Goal: Transaction & Acquisition: Purchase product/service

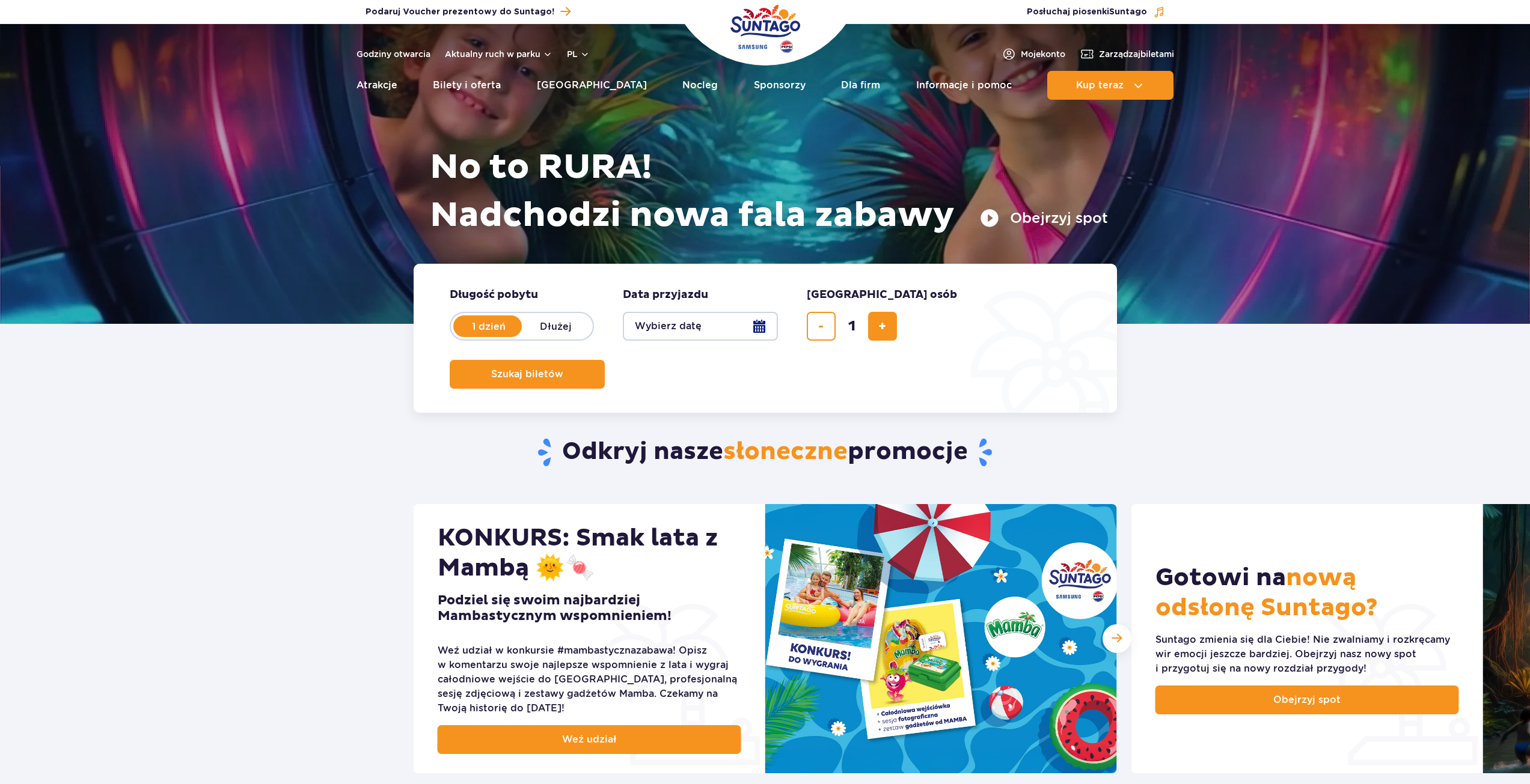
scroll to position [60, 0]
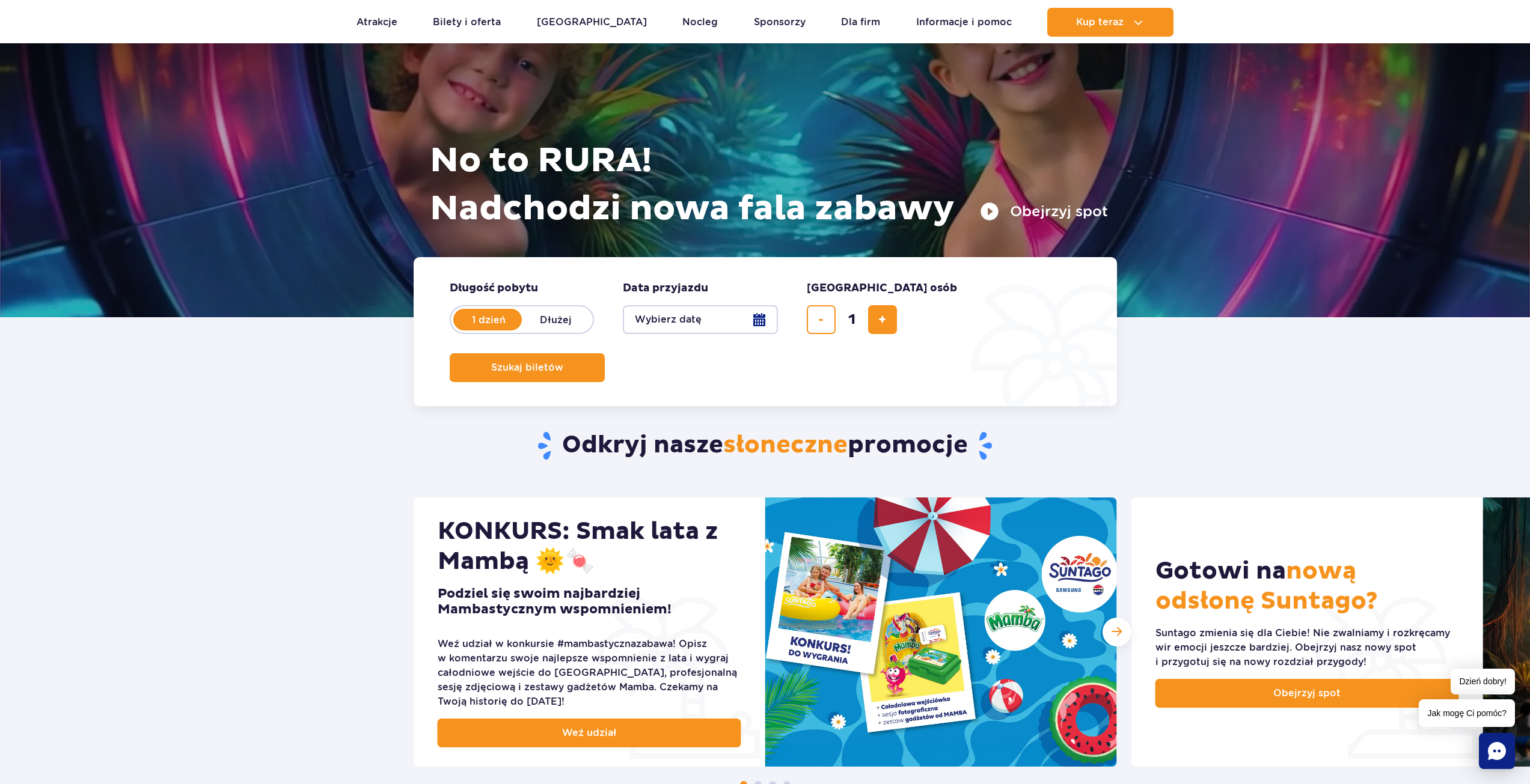
click at [688, 318] on button "Wybierz datę" at bounding box center [700, 319] width 155 height 29
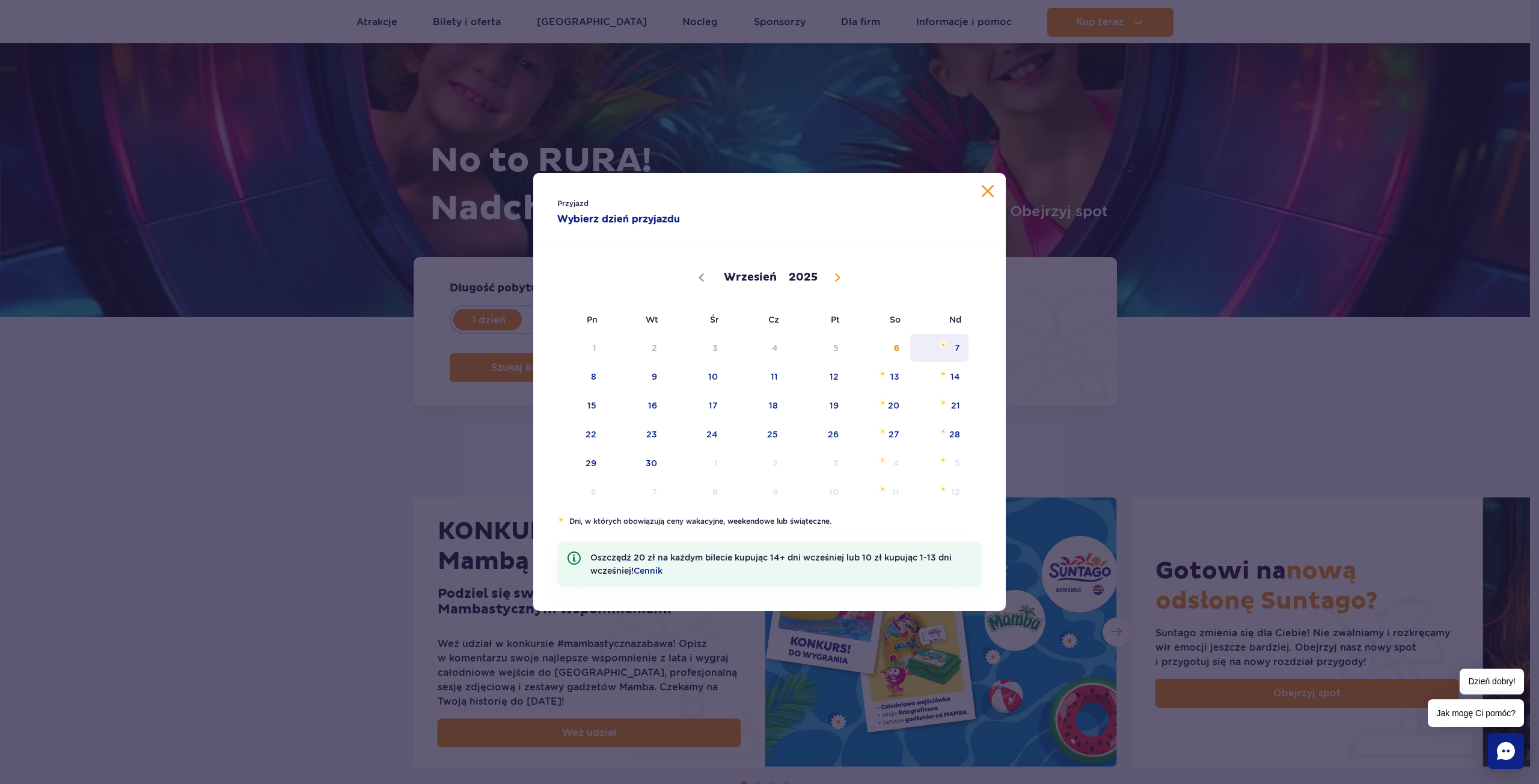
click at [964, 344] on span "7" at bounding box center [939, 347] width 61 height 27
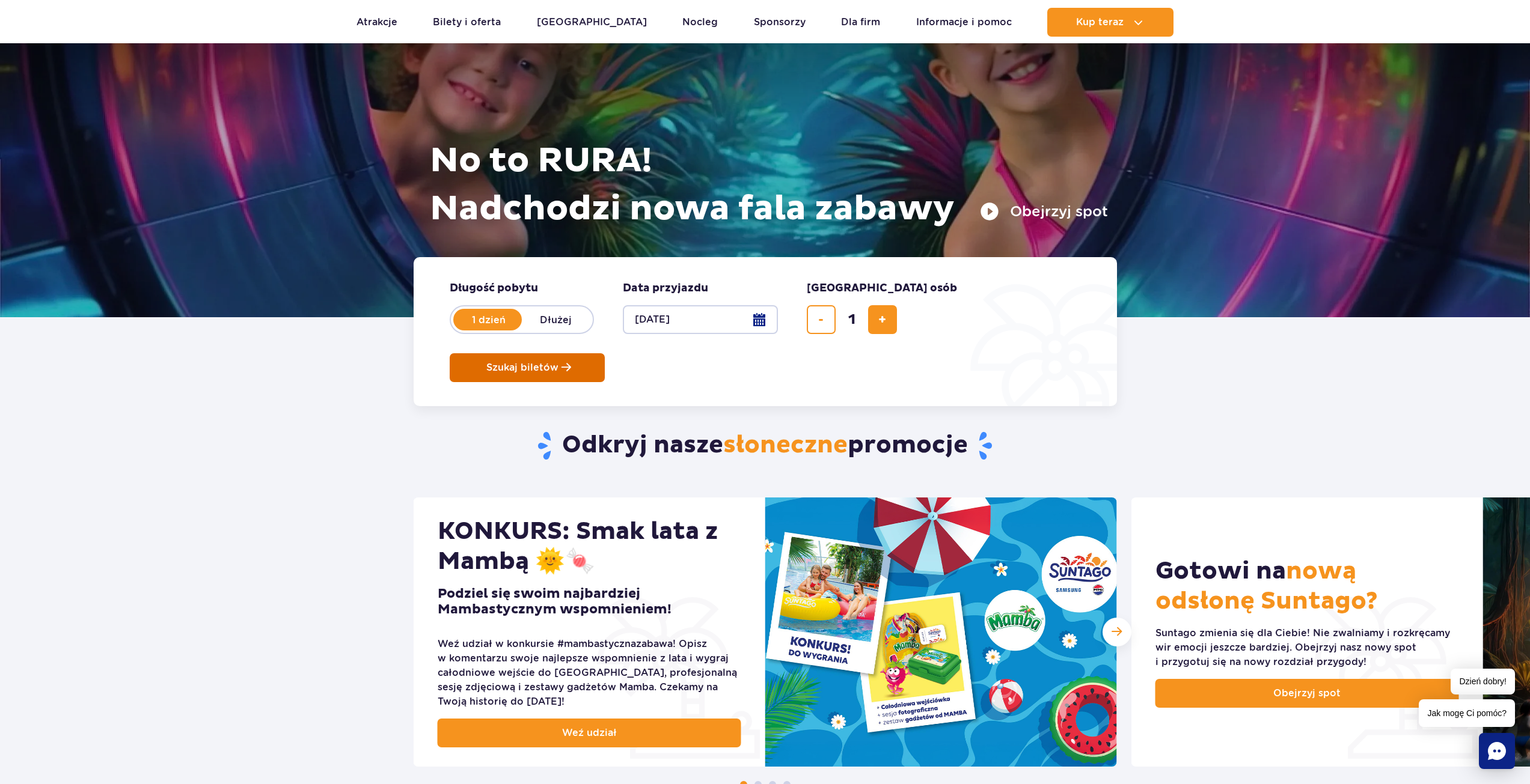
click at [558, 362] on span "Szukaj biletów" at bounding box center [522, 367] width 72 height 11
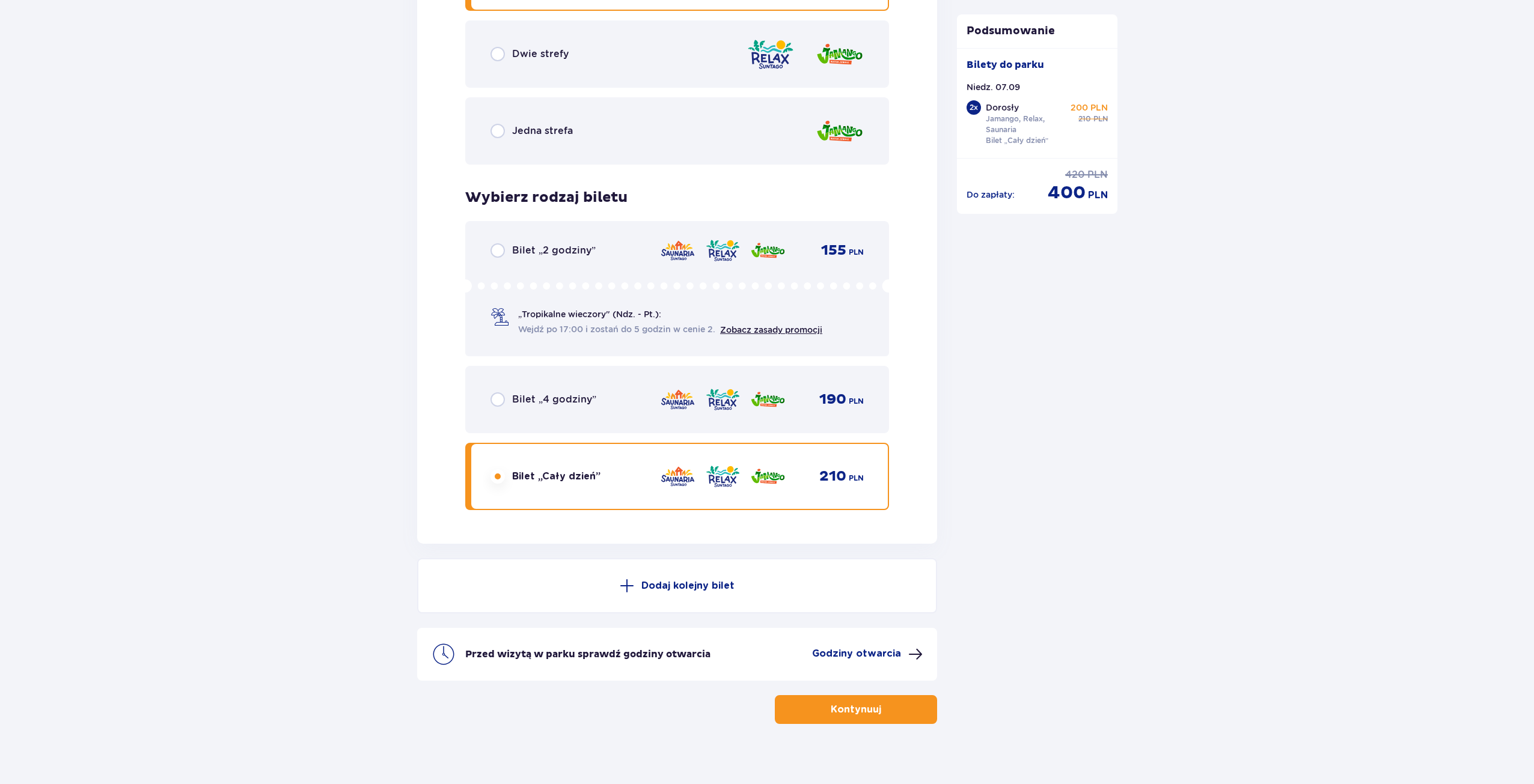
scroll to position [1806, 0]
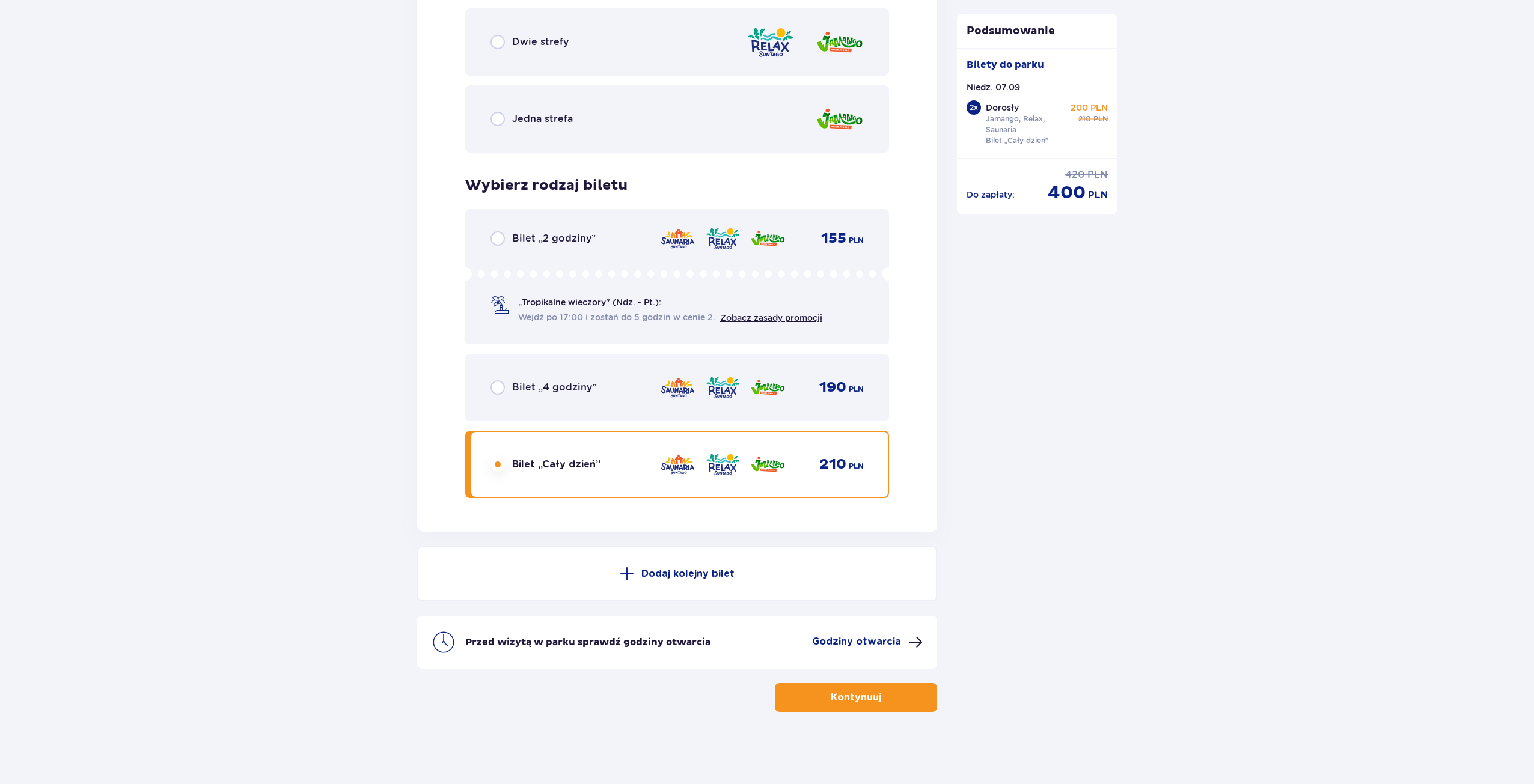
click at [832, 710] on button "Kontynuuj" at bounding box center [855, 697] width 163 height 29
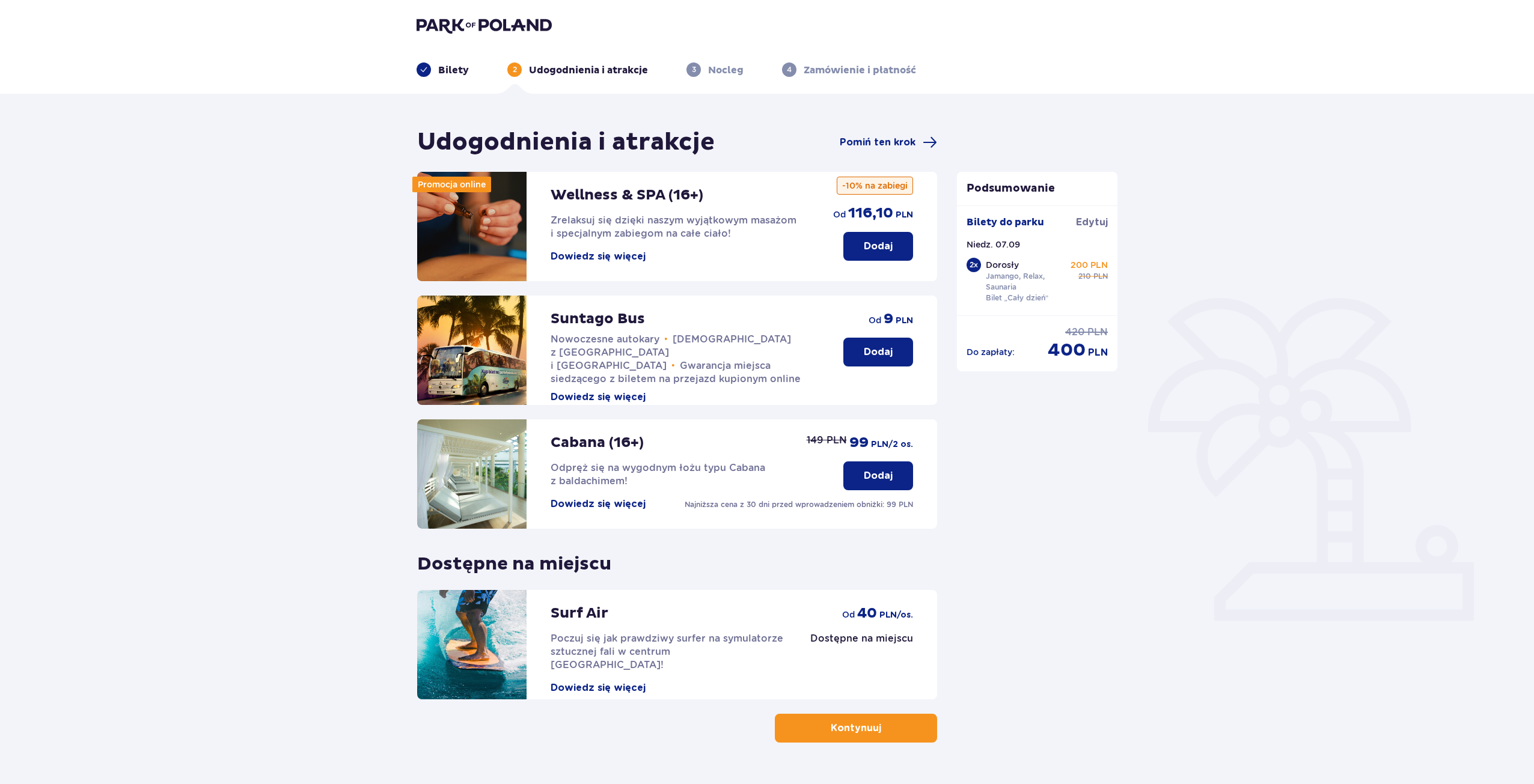
click at [851, 732] on p "Kontynuuj" at bounding box center [855, 728] width 50 height 13
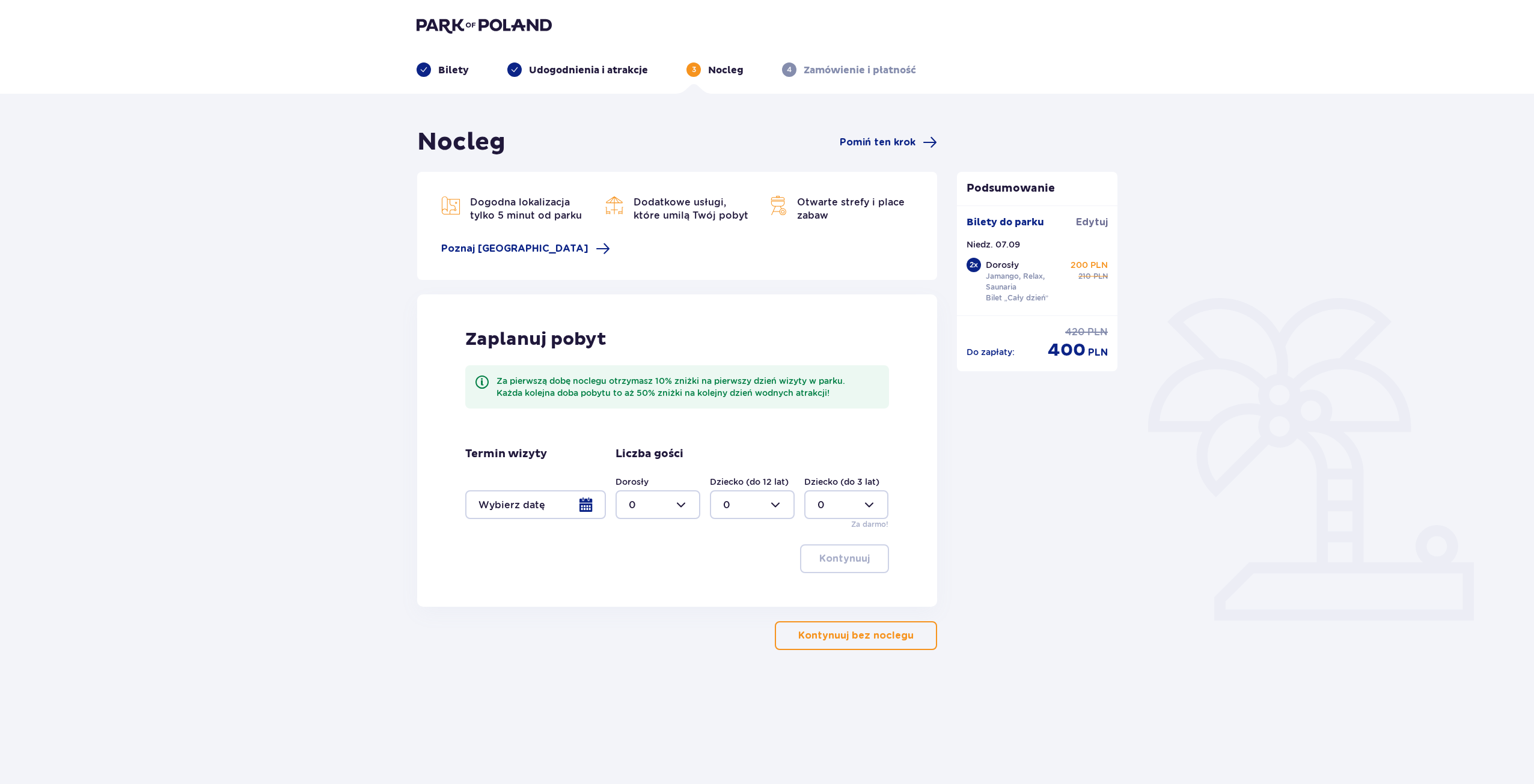
click at [842, 641] on p "Kontynuuj bez noclegu" at bounding box center [855, 635] width 115 height 13
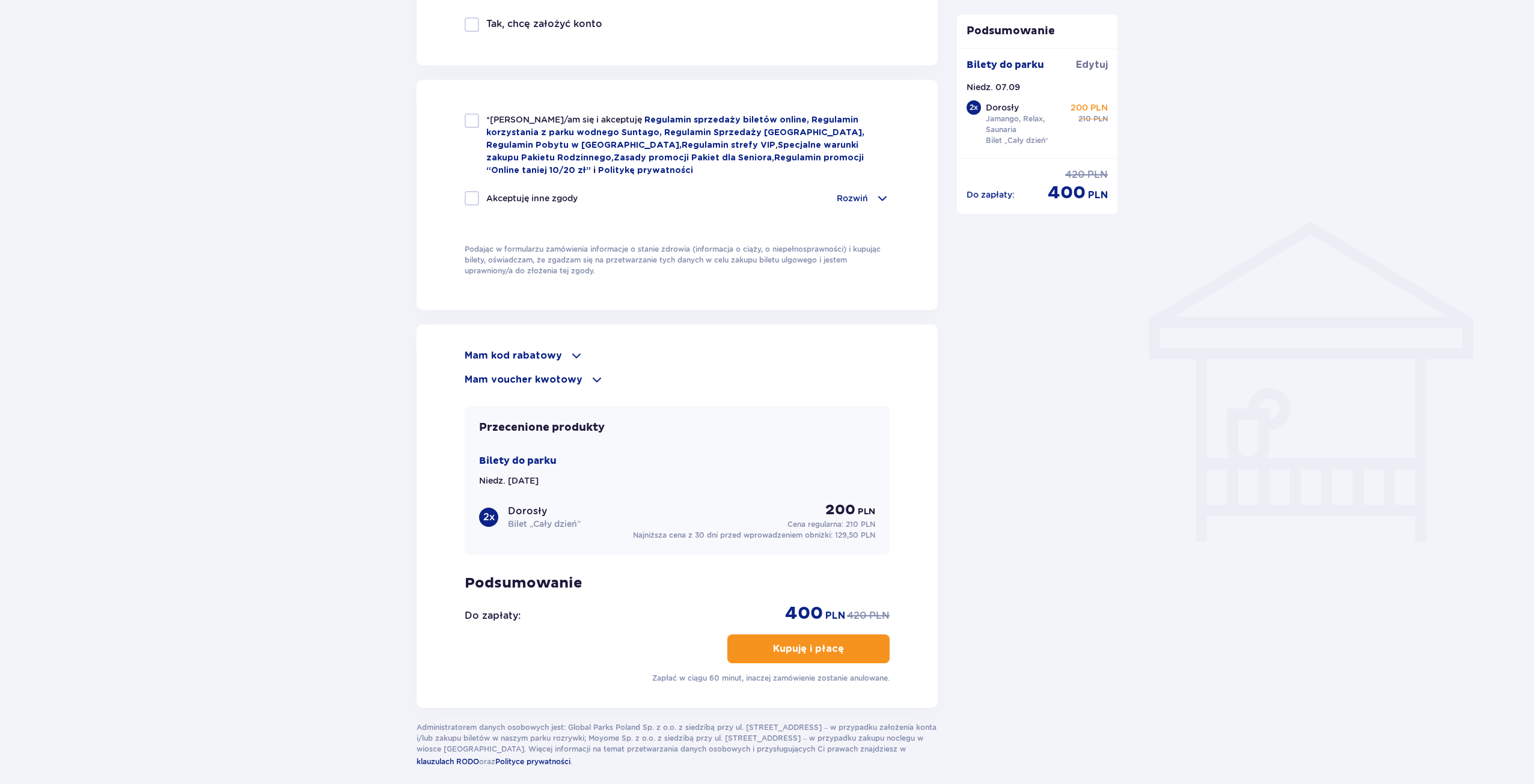
scroll to position [807, 0]
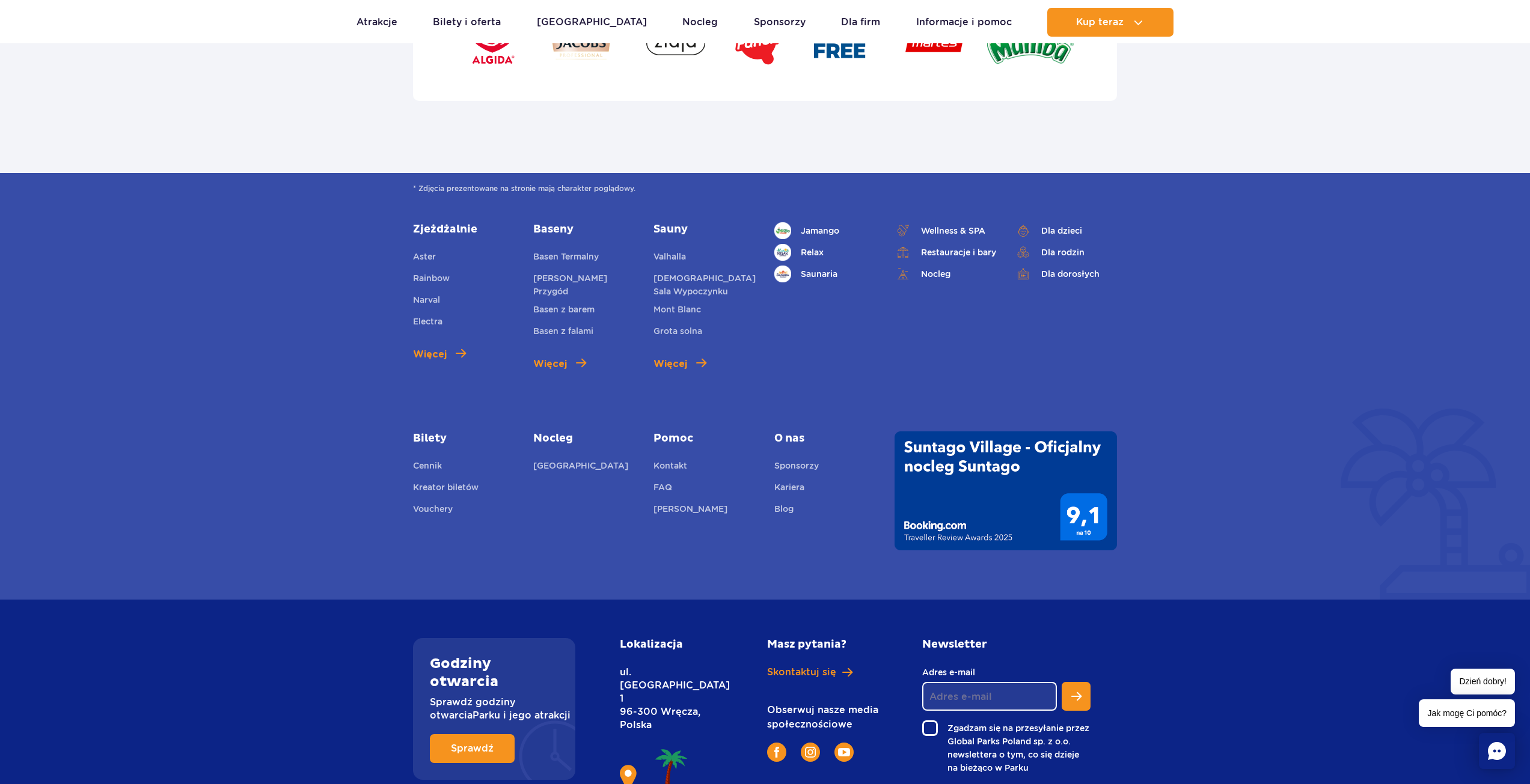
scroll to position [4143, 0]
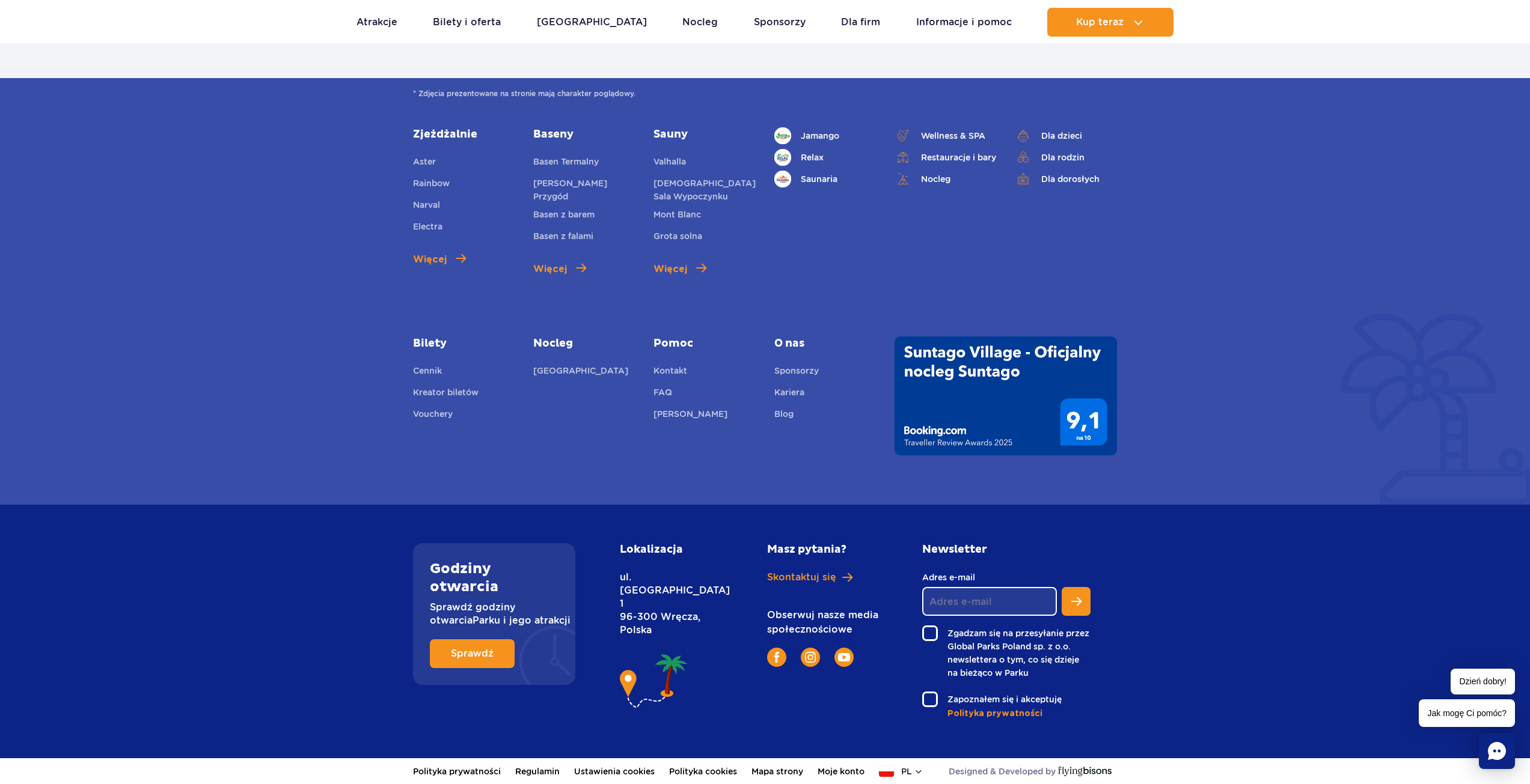
drag, startPoint x: 723, startPoint y: 514, endPoint x: 1355, endPoint y: 532, distance: 632.3
click at [1355, 532] on div "Godziny otwarcia Sprawdź godziny otwarcia Parku i jego atrakcji Sprawdź Lokaliz…" at bounding box center [765, 631] width 1530 height 254
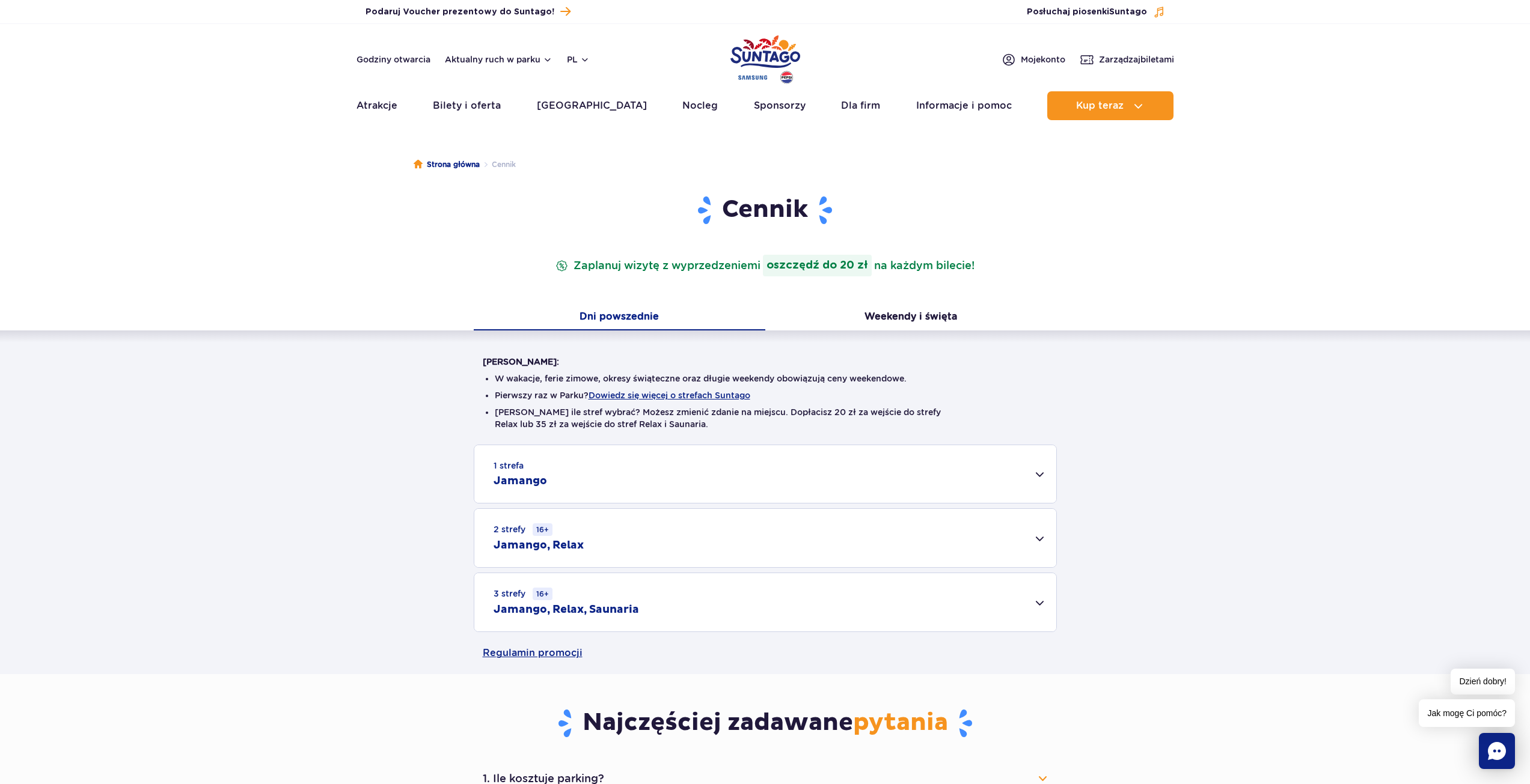
click at [785, 599] on div "3 strefy 16+ Jamango, Relax, Saunaria" at bounding box center [765, 602] width 582 height 58
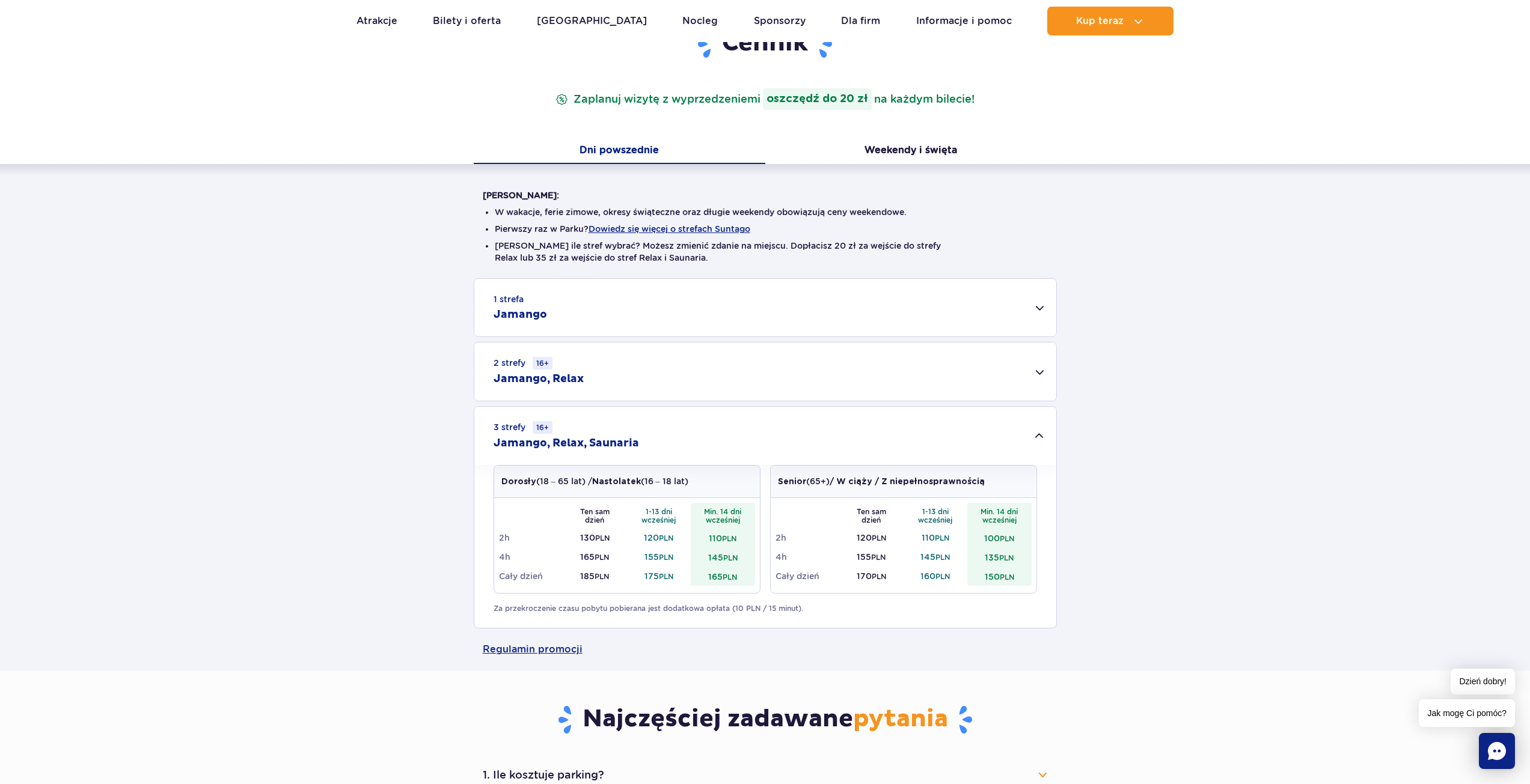
scroll to position [241, 0]
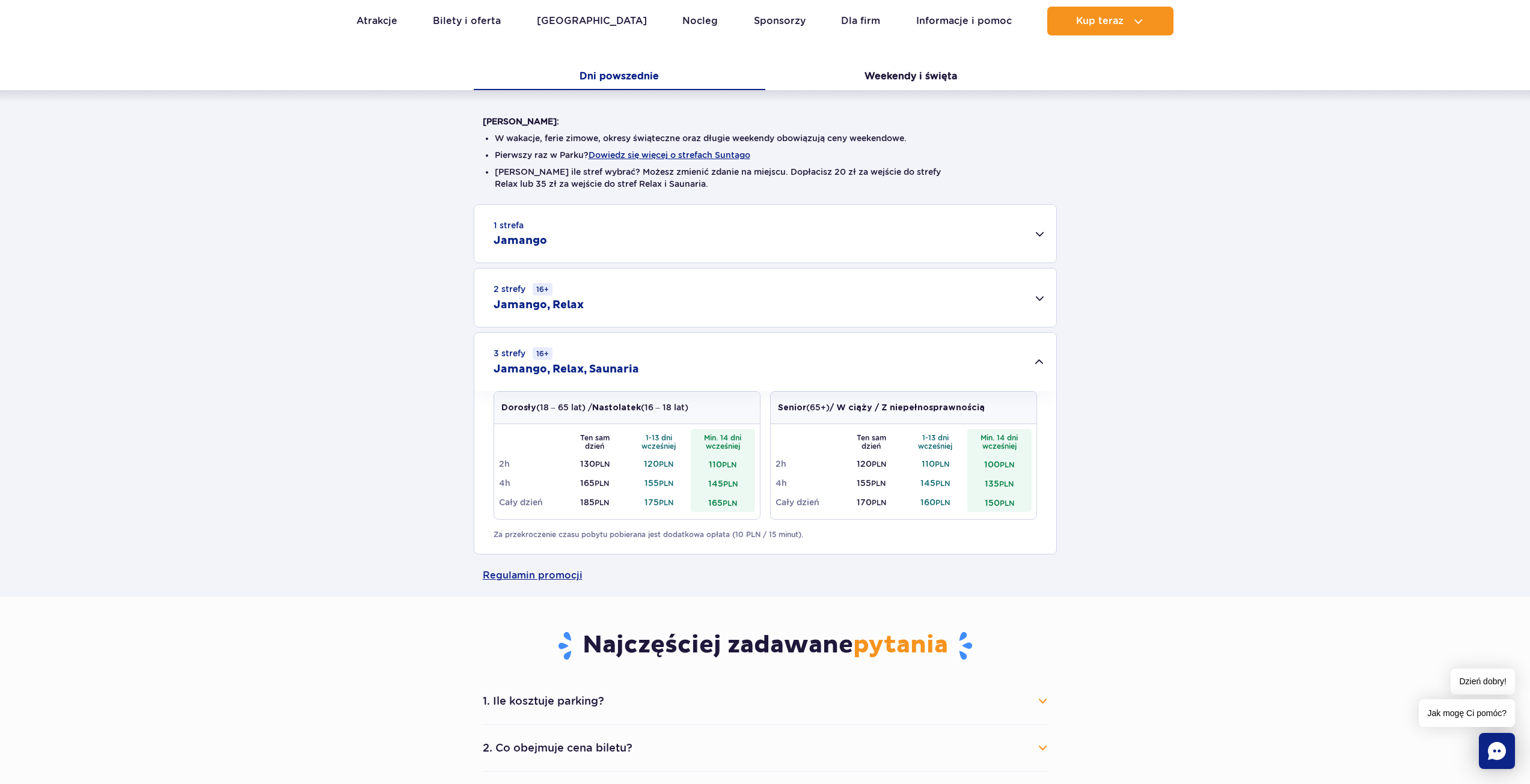
drag, startPoint x: 536, startPoint y: 501, endPoint x: 647, endPoint y: 486, distance: 112.0
click at [537, 500] on td "Cały dzień" at bounding box center [531, 503] width 64 height 19
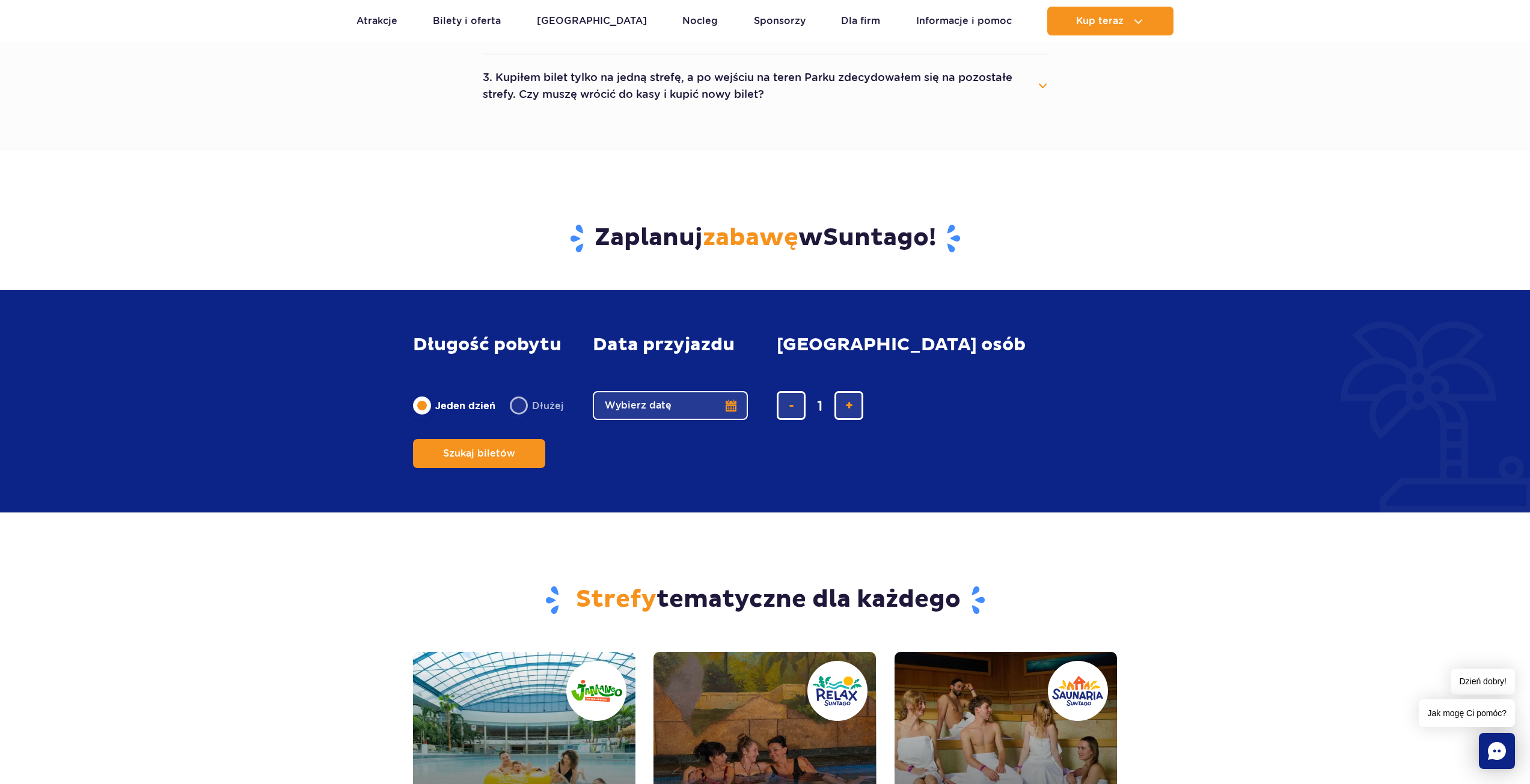
scroll to position [841, 0]
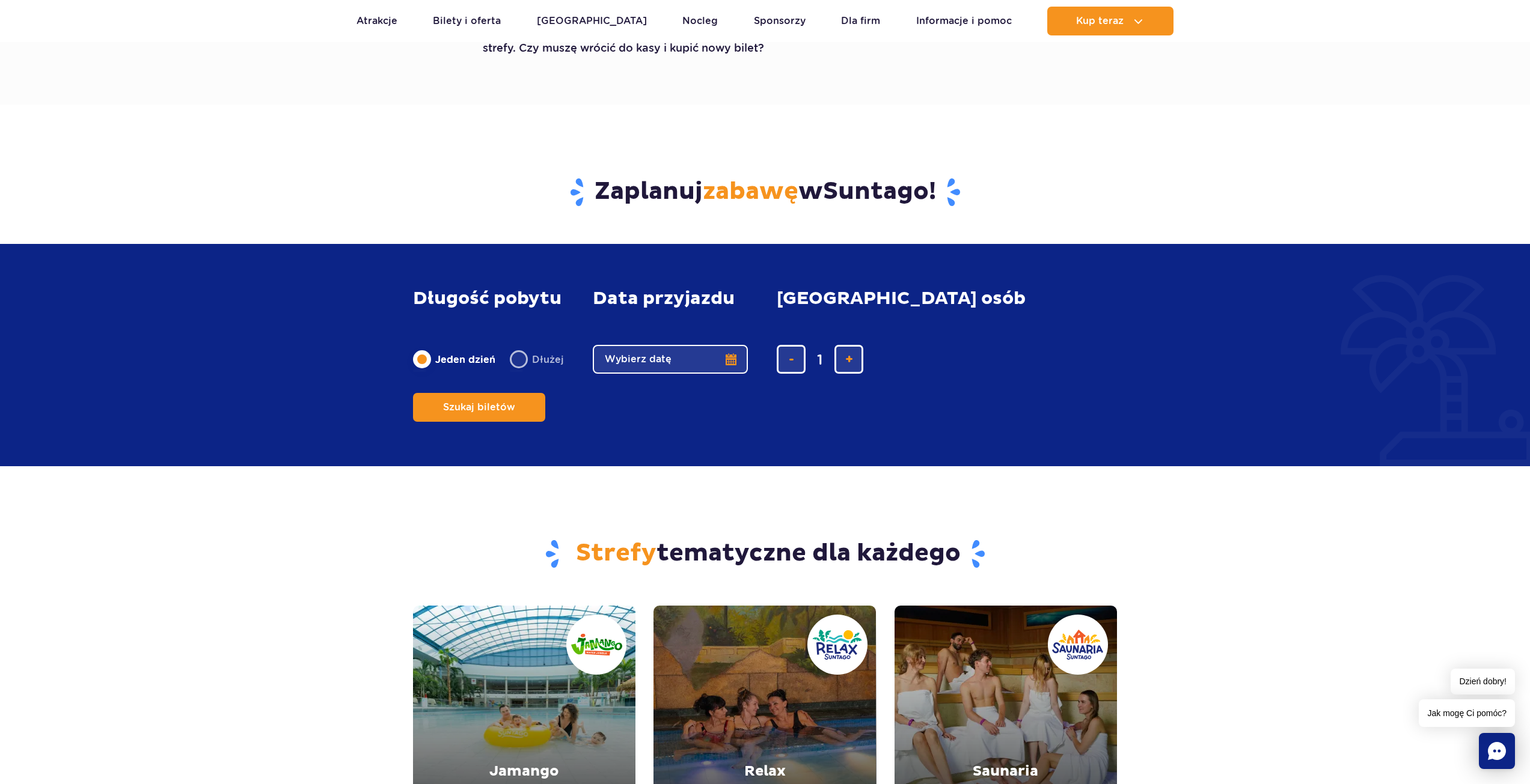
click at [654, 374] on button "Wybierz datę" at bounding box center [670, 359] width 155 height 29
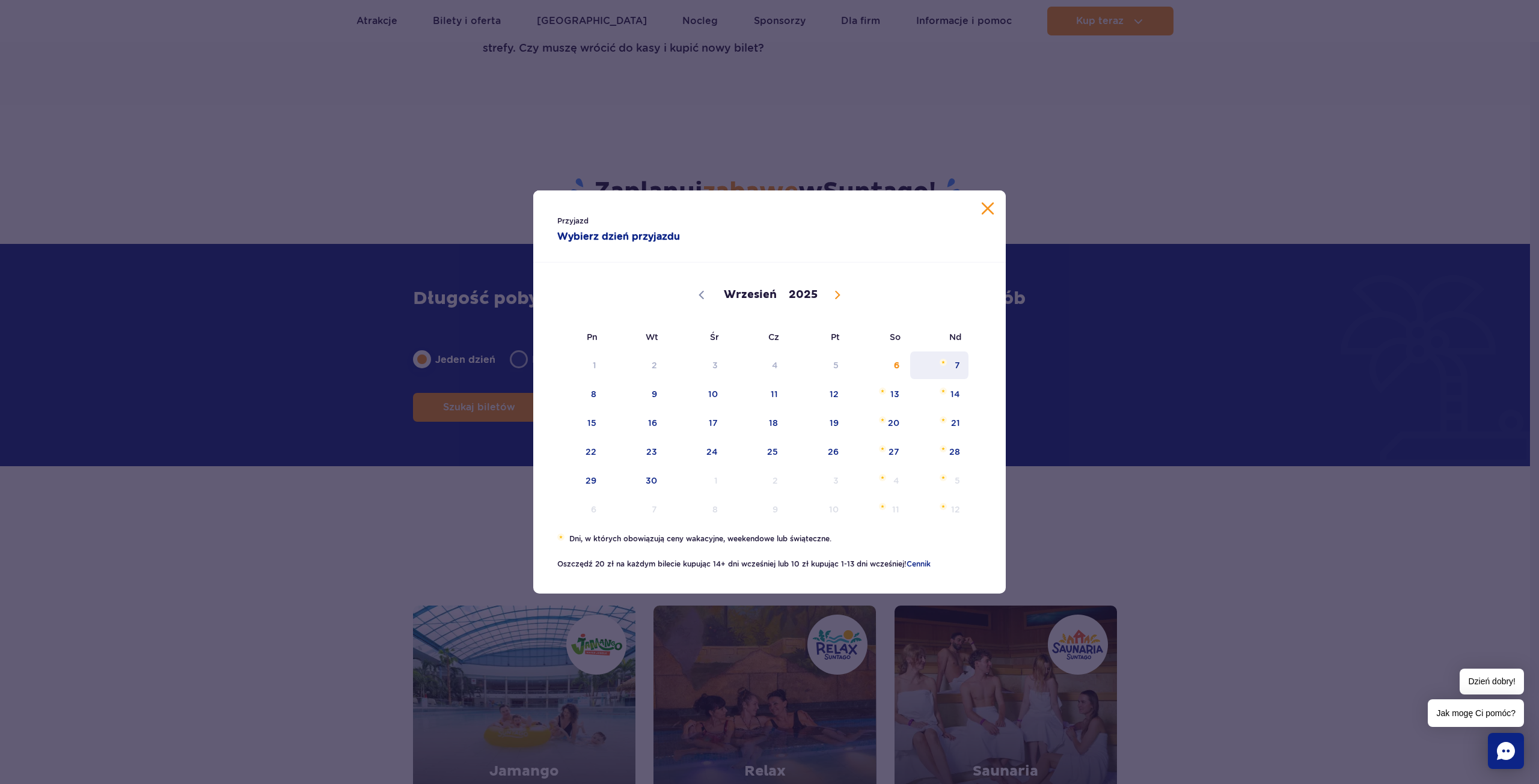
click at [948, 355] on span "7" at bounding box center [939, 365] width 61 height 27
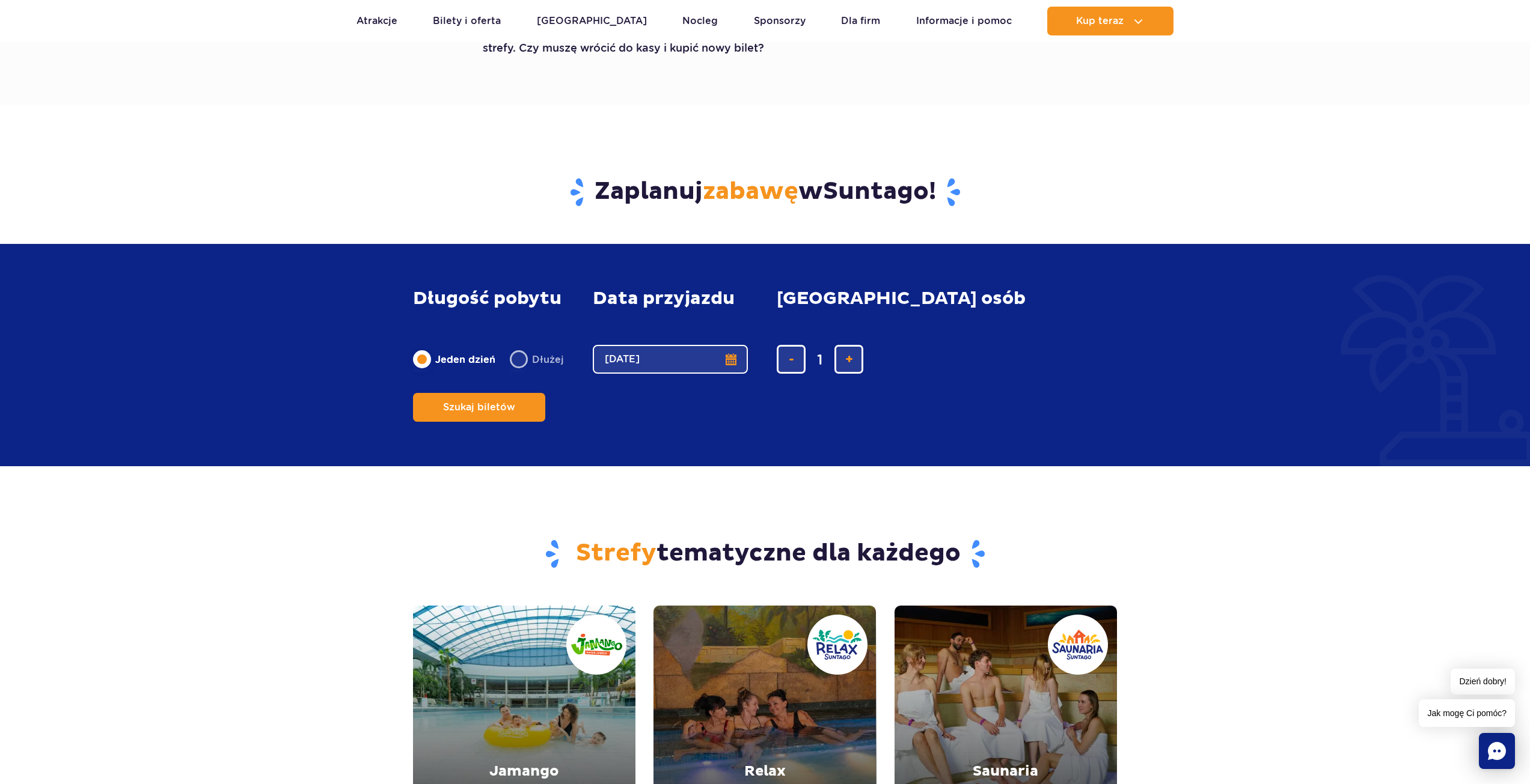
click at [862, 374] on div "1" at bounding box center [887, 359] width 222 height 29
click at [841, 374] on button "dodaj bilet" at bounding box center [849, 359] width 29 height 29
type input "2"
click at [545, 393] on button "Szukaj biletów" at bounding box center [479, 407] width 132 height 29
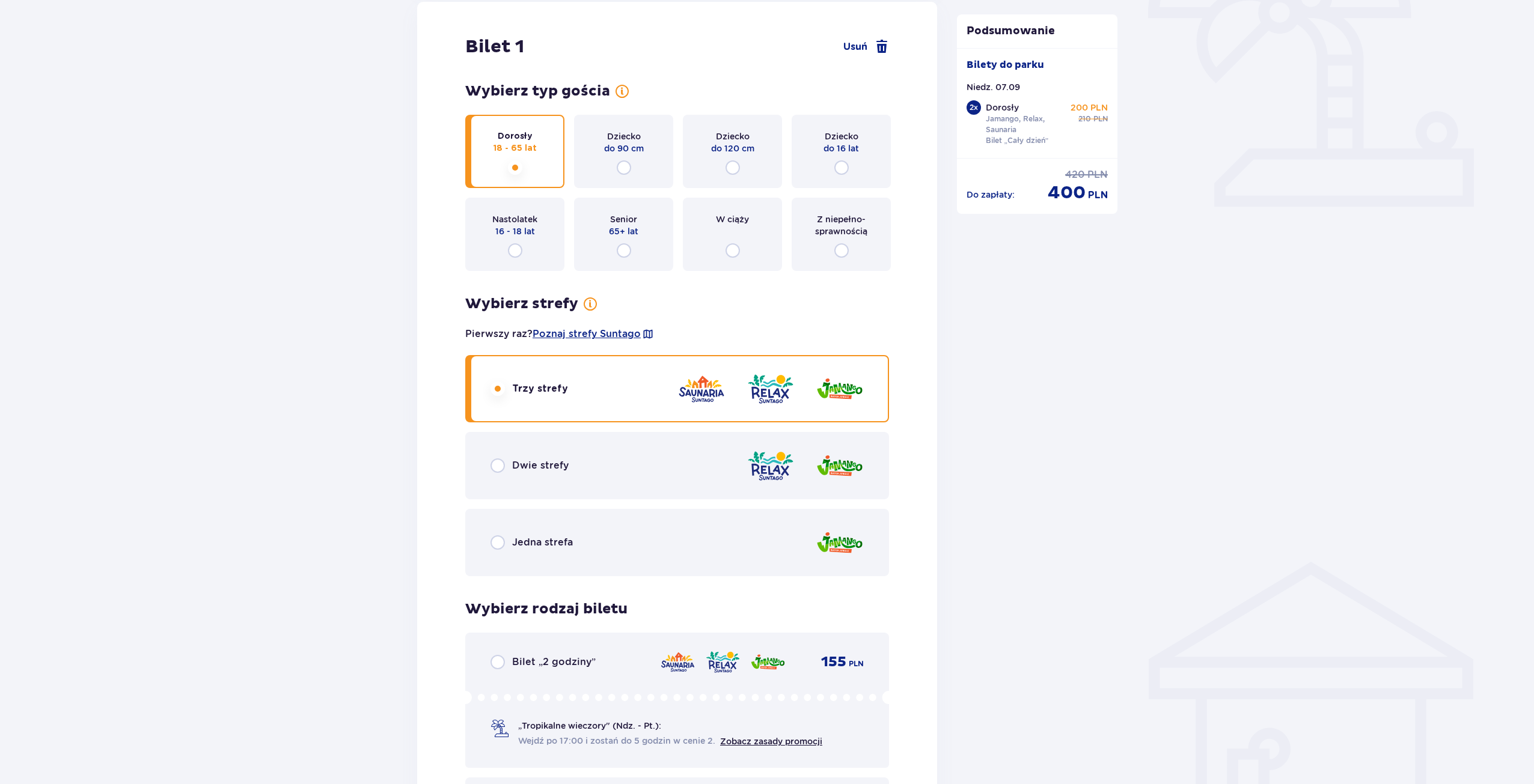
scroll to position [421, 0]
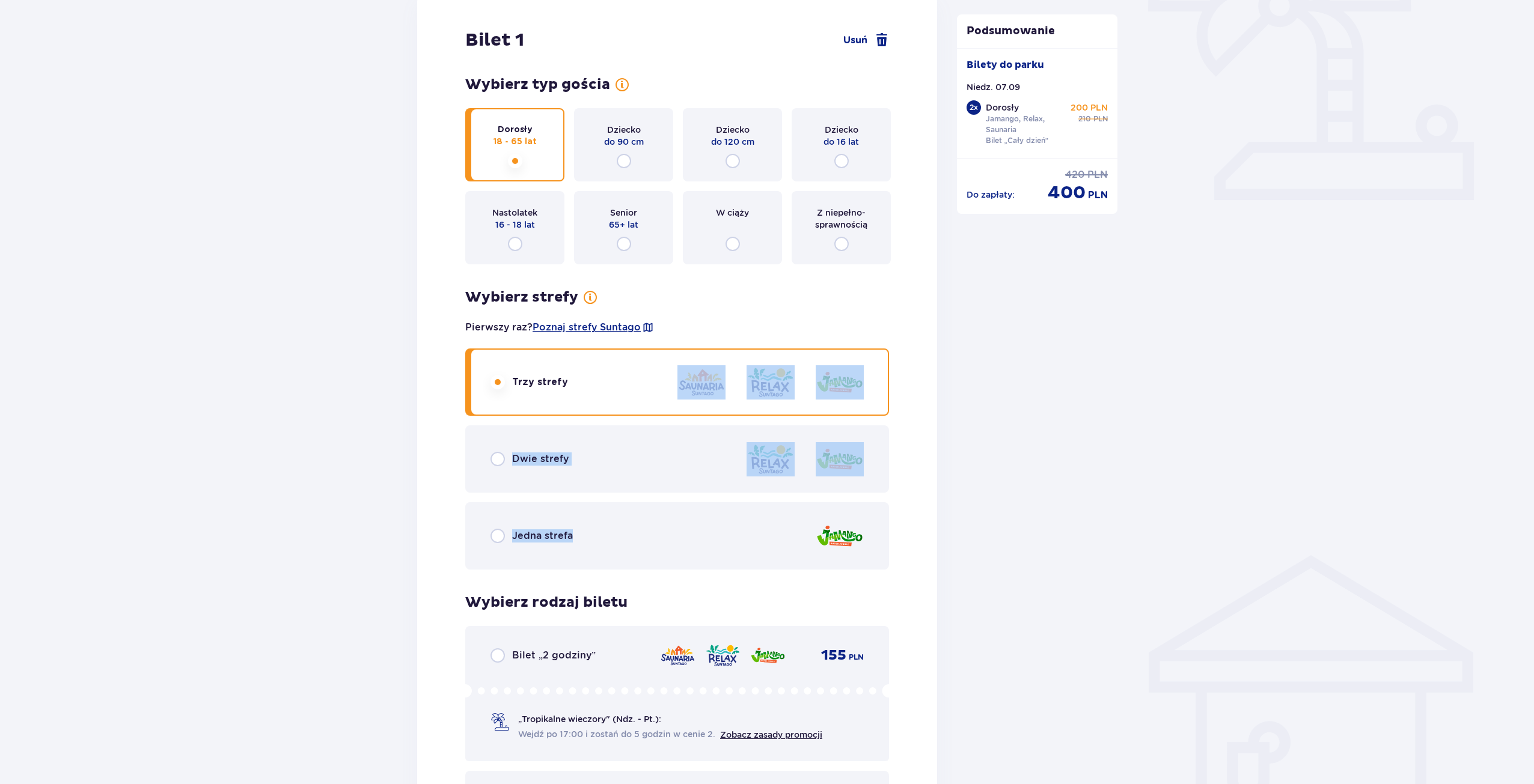
drag, startPoint x: 637, startPoint y: 533, endPoint x: 622, endPoint y: 373, distance: 160.7
click at [622, 373] on div "Trzy strefy Dwie strefy Jedna strefa" at bounding box center [677, 460] width 424 height 221
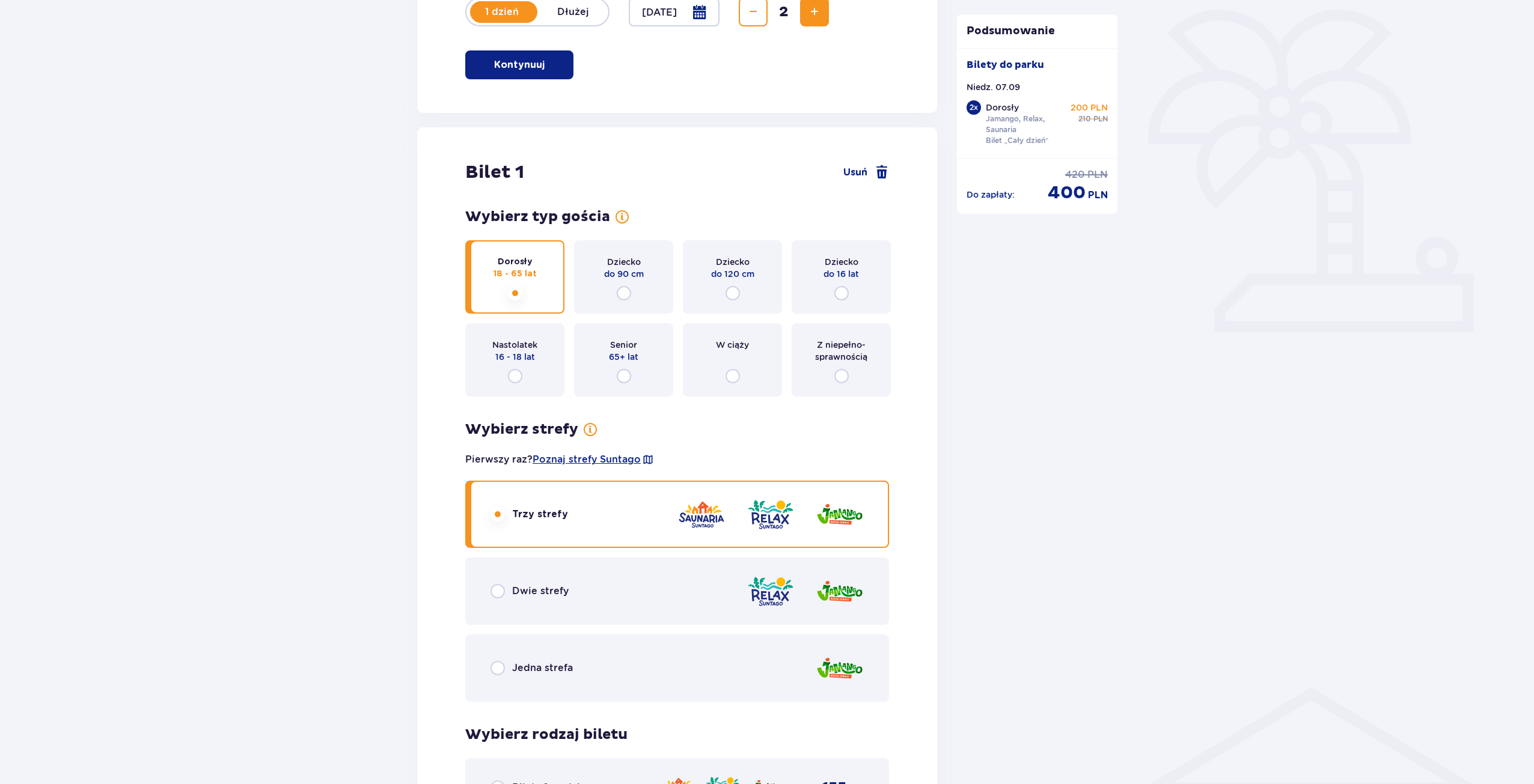
scroll to position [0, 0]
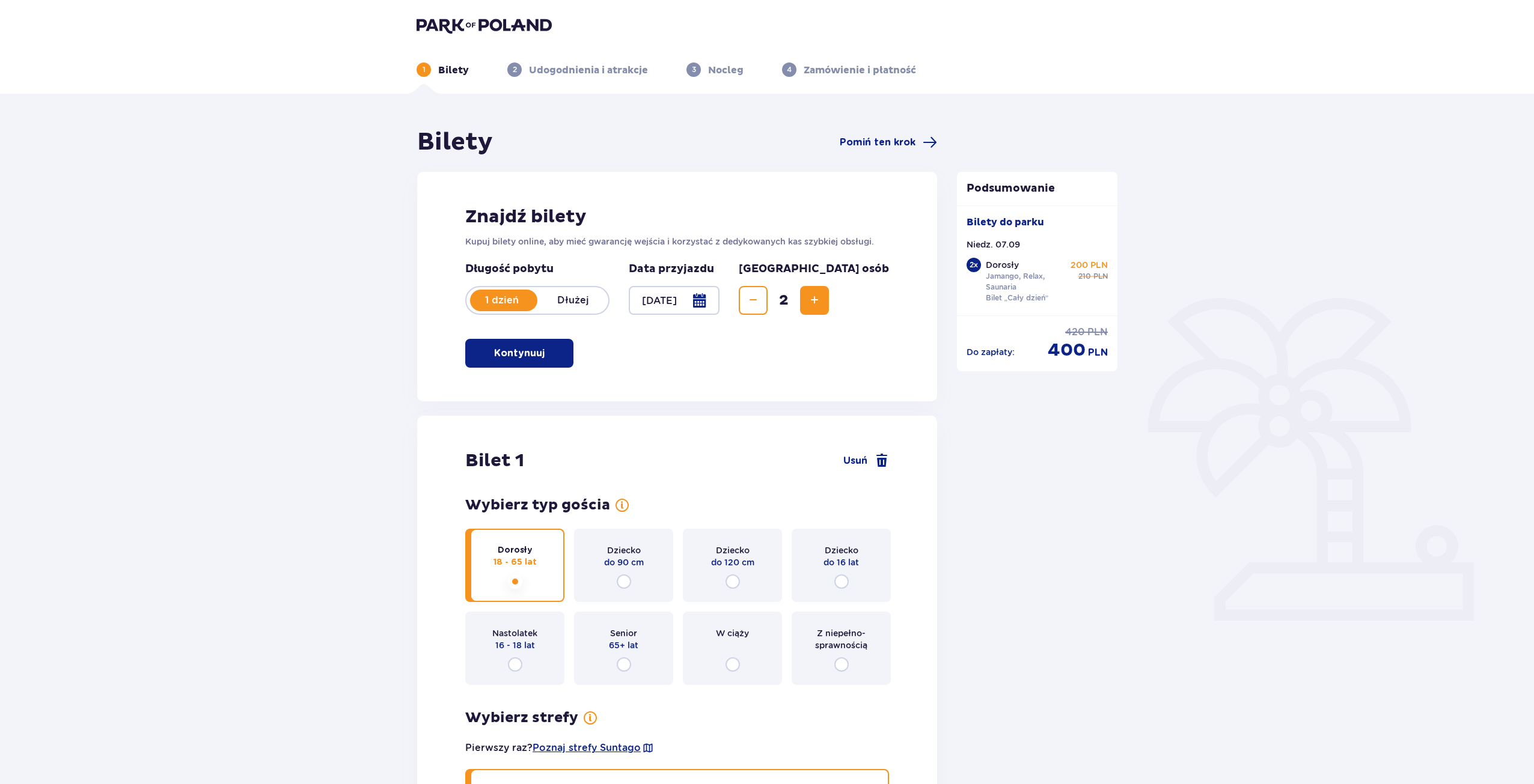
click at [688, 292] on div at bounding box center [673, 300] width 91 height 29
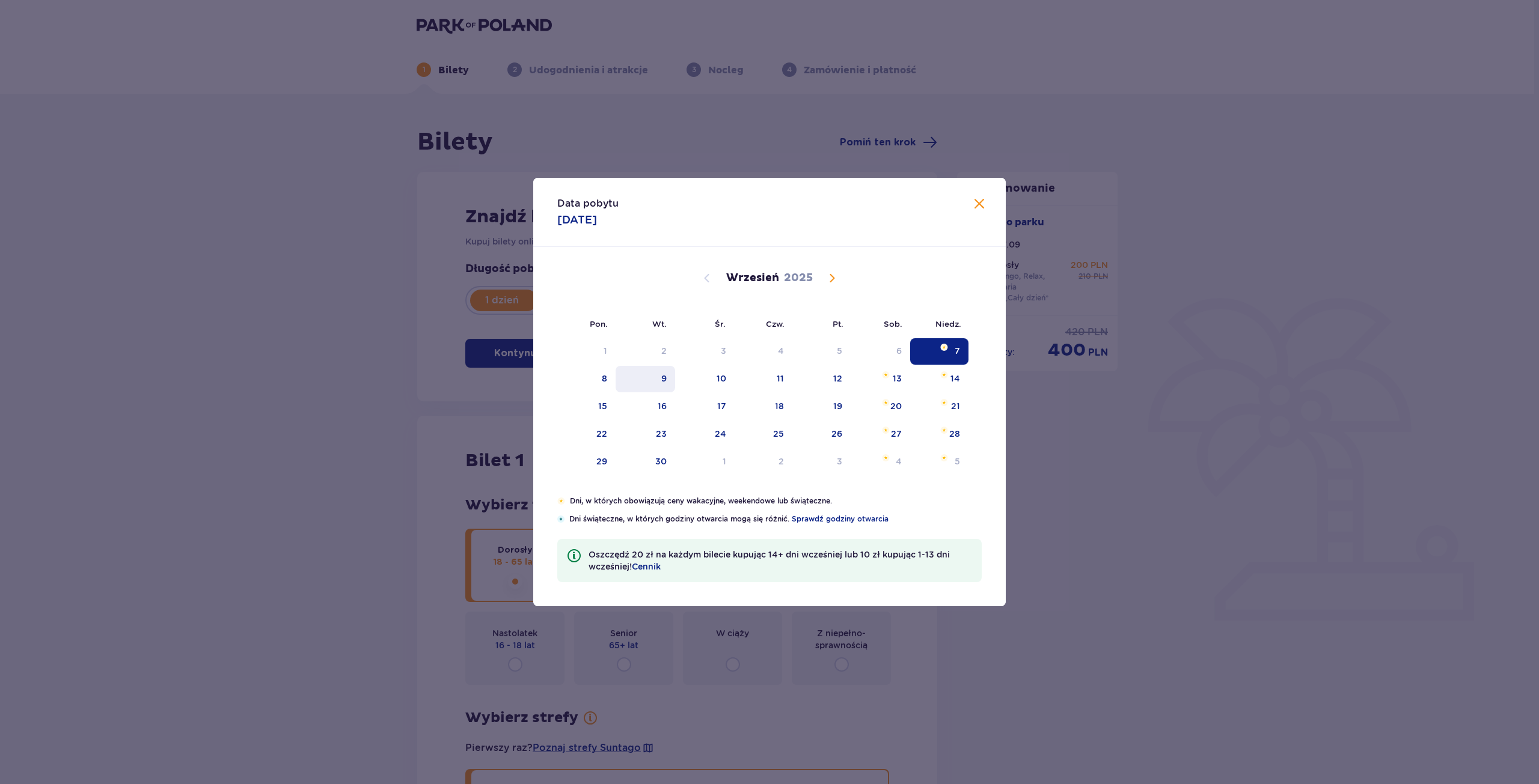
click at [617, 379] on div "9" at bounding box center [646, 379] width 60 height 26
type input "[DATE]"
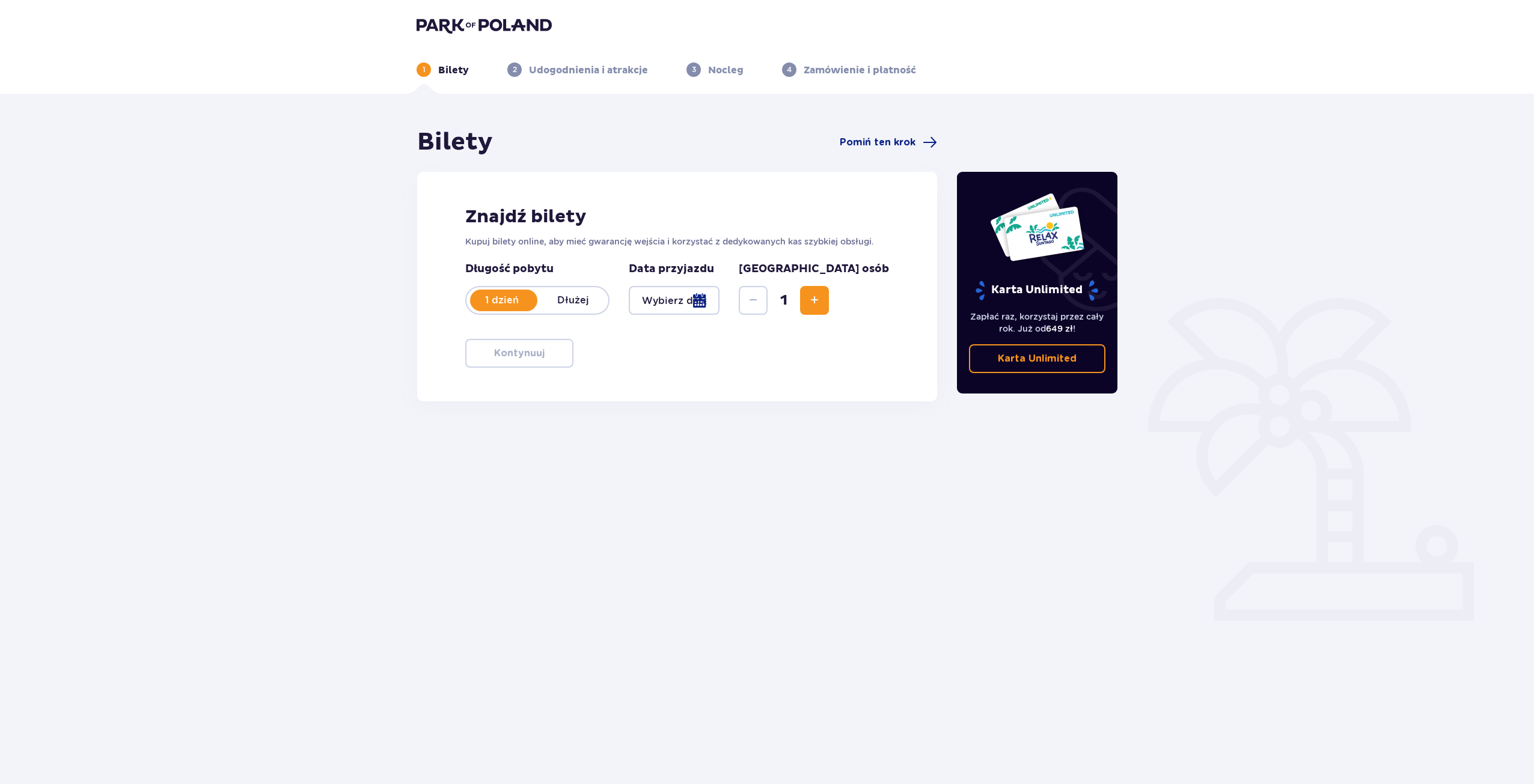
click at [822, 301] on span "Increase" at bounding box center [814, 301] width 14 height 14
click at [718, 294] on div at bounding box center [673, 300] width 91 height 29
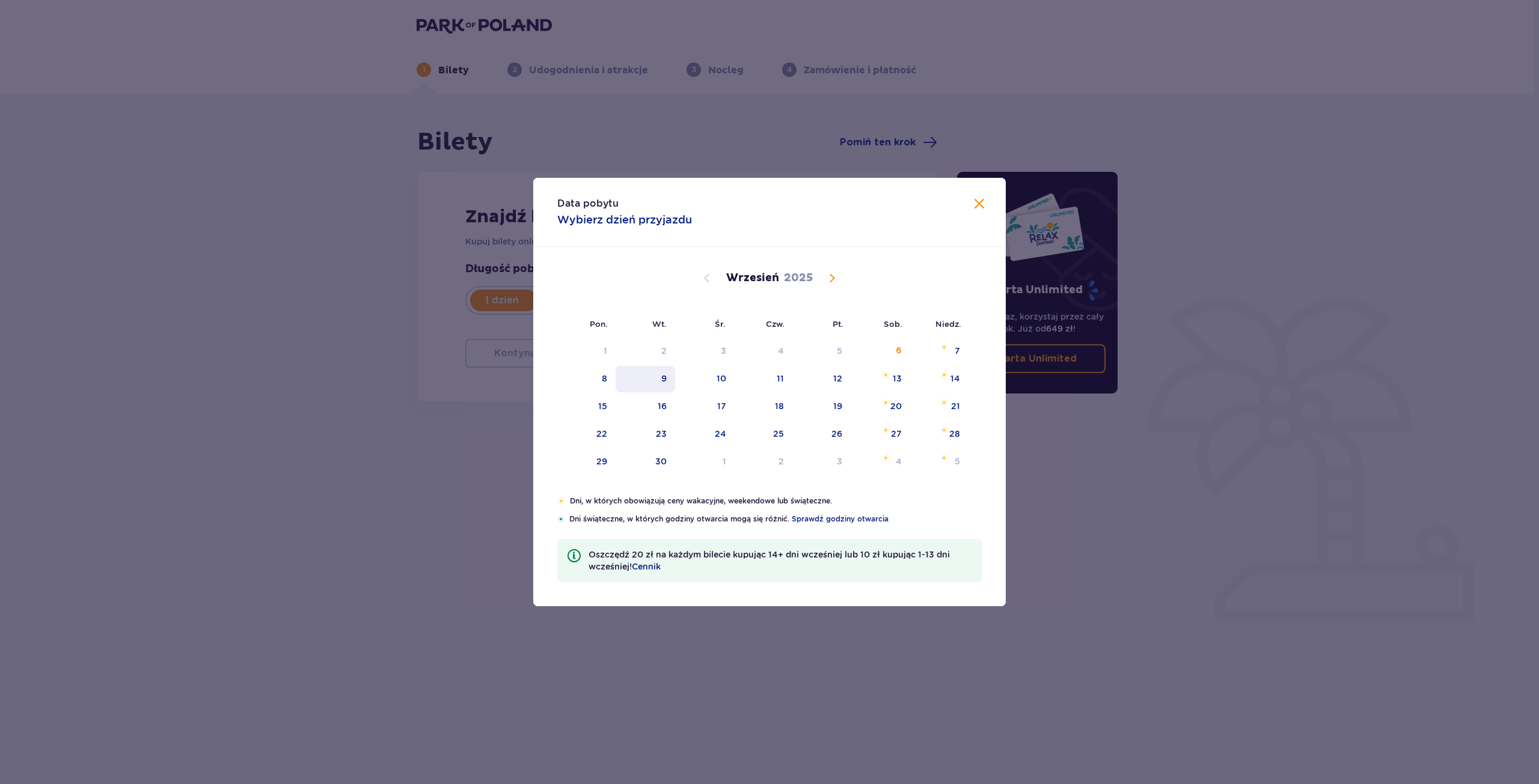
click at [645, 373] on div "9" at bounding box center [646, 379] width 60 height 26
click at [655, 377] on div "9" at bounding box center [646, 379] width 60 height 26
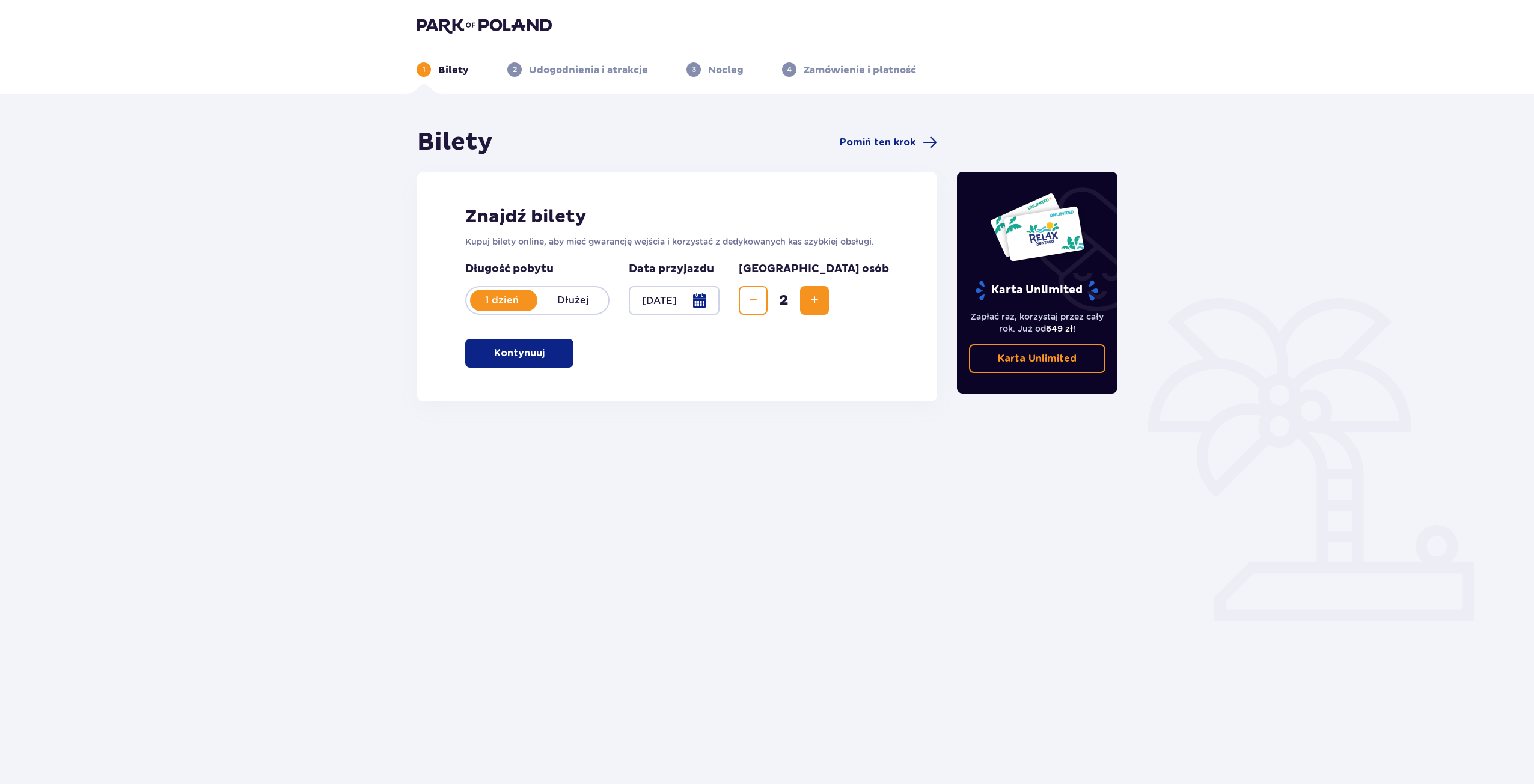
click at [1173, 457] on div "Bilety Pomiń ten krok Znajdź bilety Kupuj bilety online, aby mieć gwarancję wej…" at bounding box center [767, 353] width 1534 height 519
drag, startPoint x: 571, startPoint y: 348, endPoint x: 555, endPoint y: 349, distance: 16.0
click at [556, 349] on button "Kontynuuj" at bounding box center [519, 353] width 108 height 29
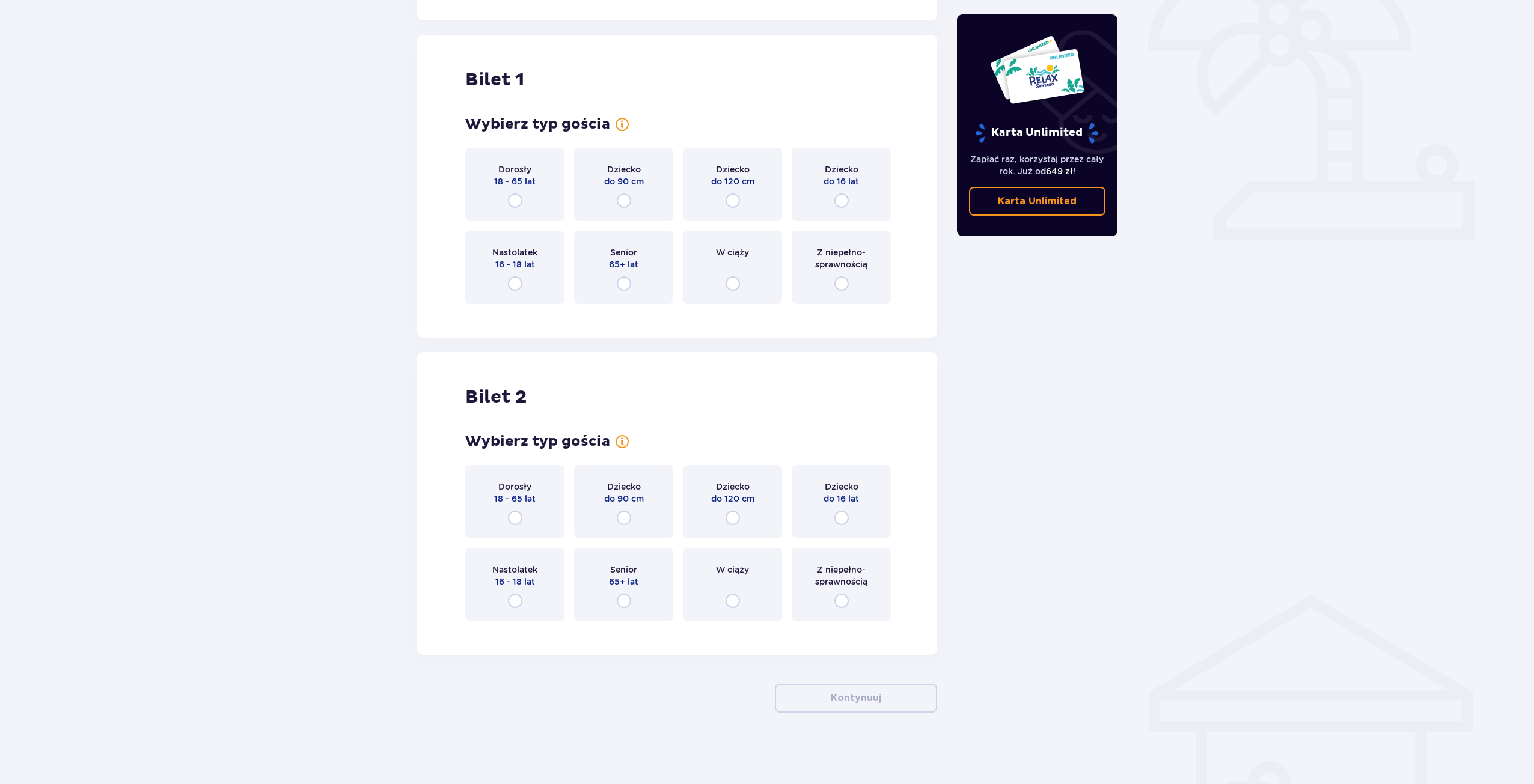
scroll to position [381, 0]
click at [516, 178] on p "18 - 65 lat" at bounding box center [514, 181] width 41 height 12
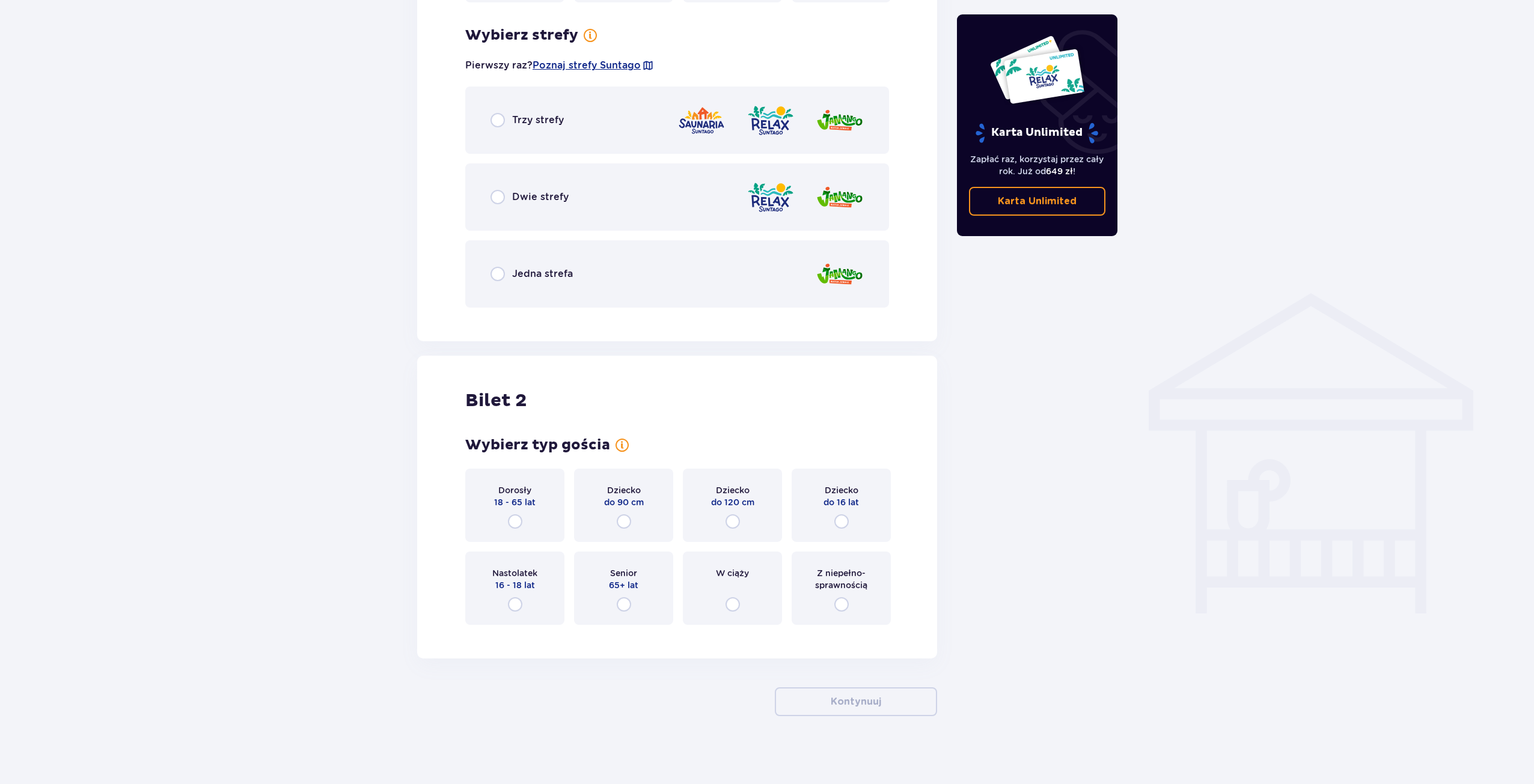
scroll to position [687, 0]
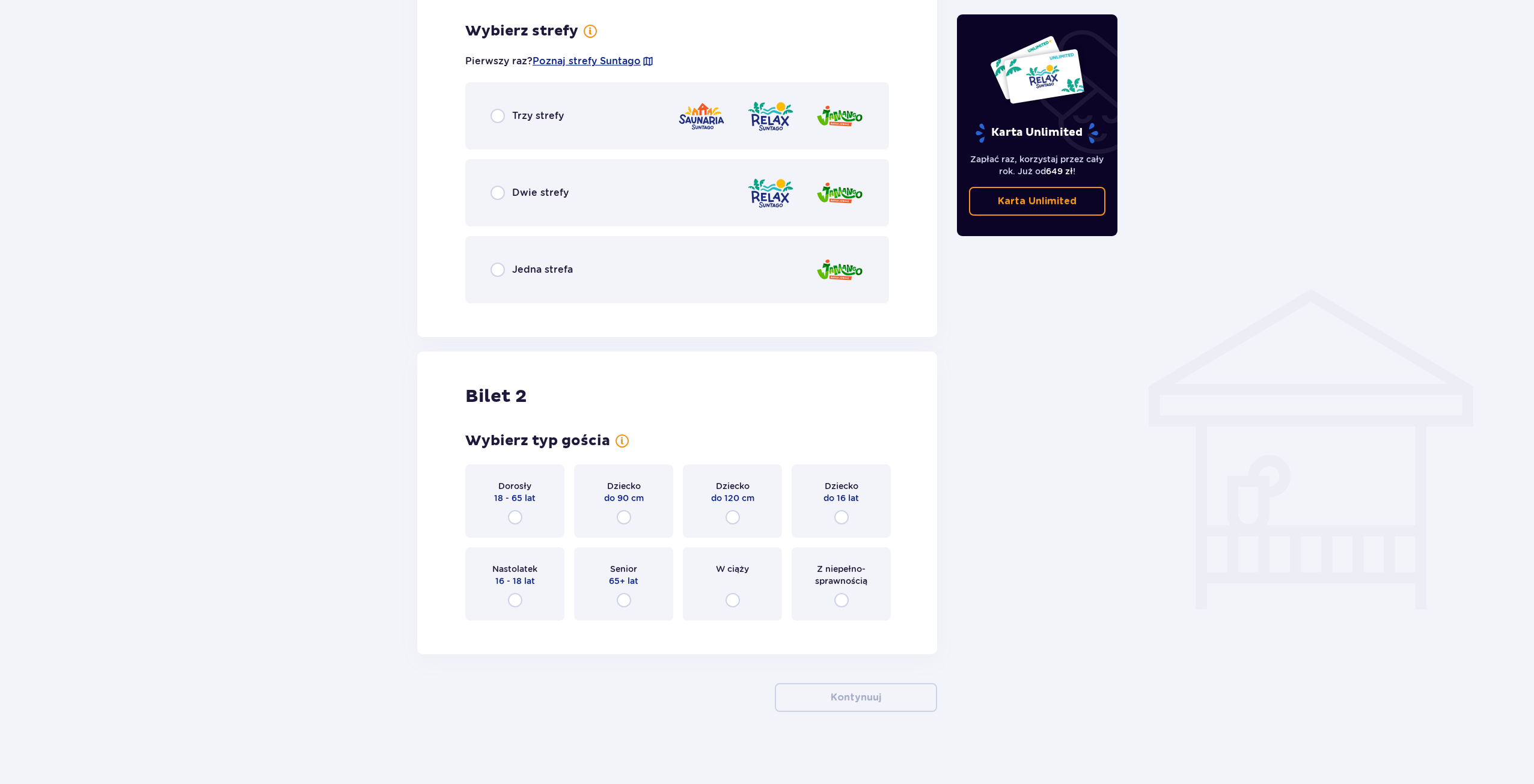
click at [577, 117] on div "Trzy strefy" at bounding box center [677, 116] width 424 height 68
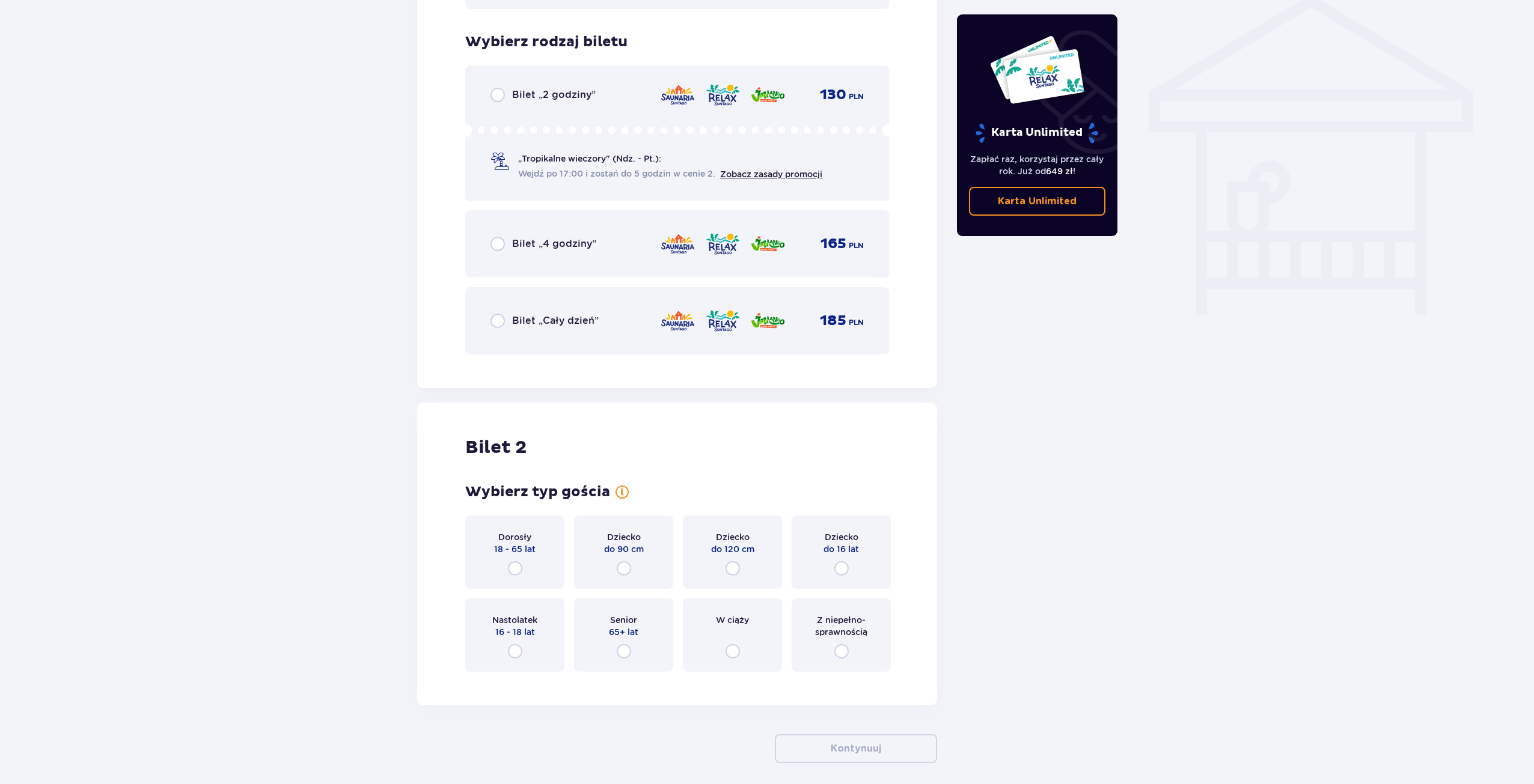
scroll to position [1000, 0]
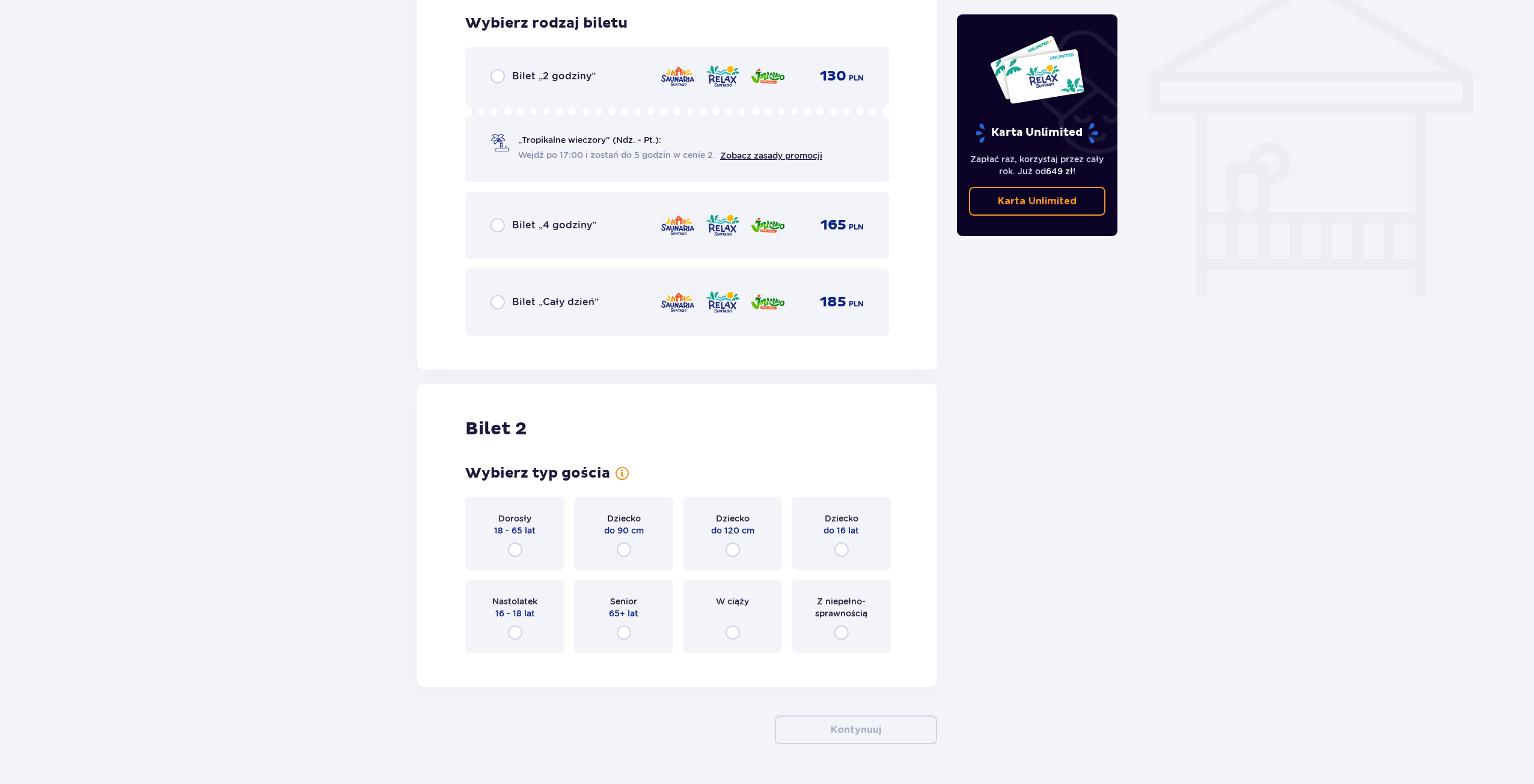
click at [542, 301] on p "Bilet „Cały dzień”" at bounding box center [556, 301] width 86 height 13
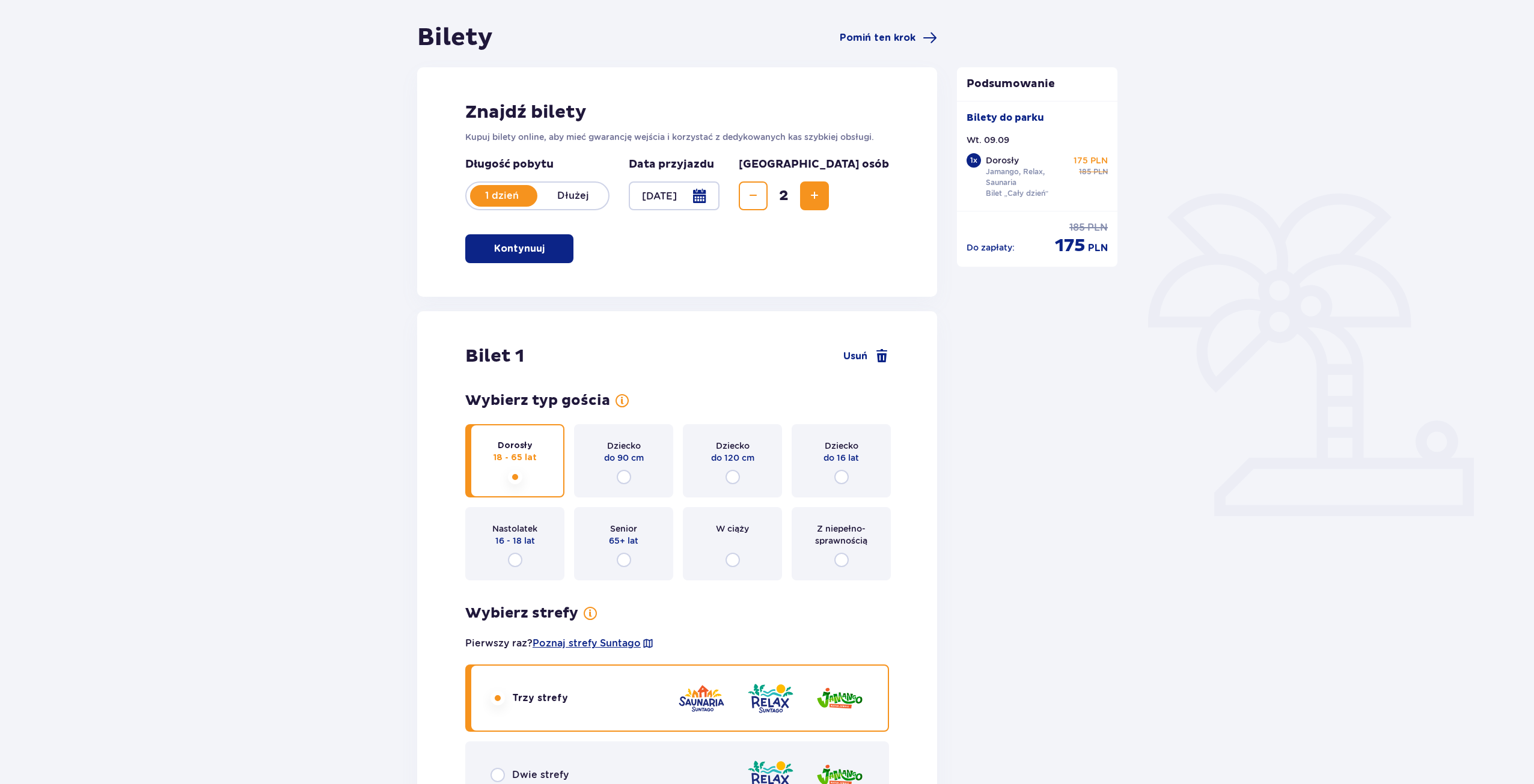
scroll to position [11, 0]
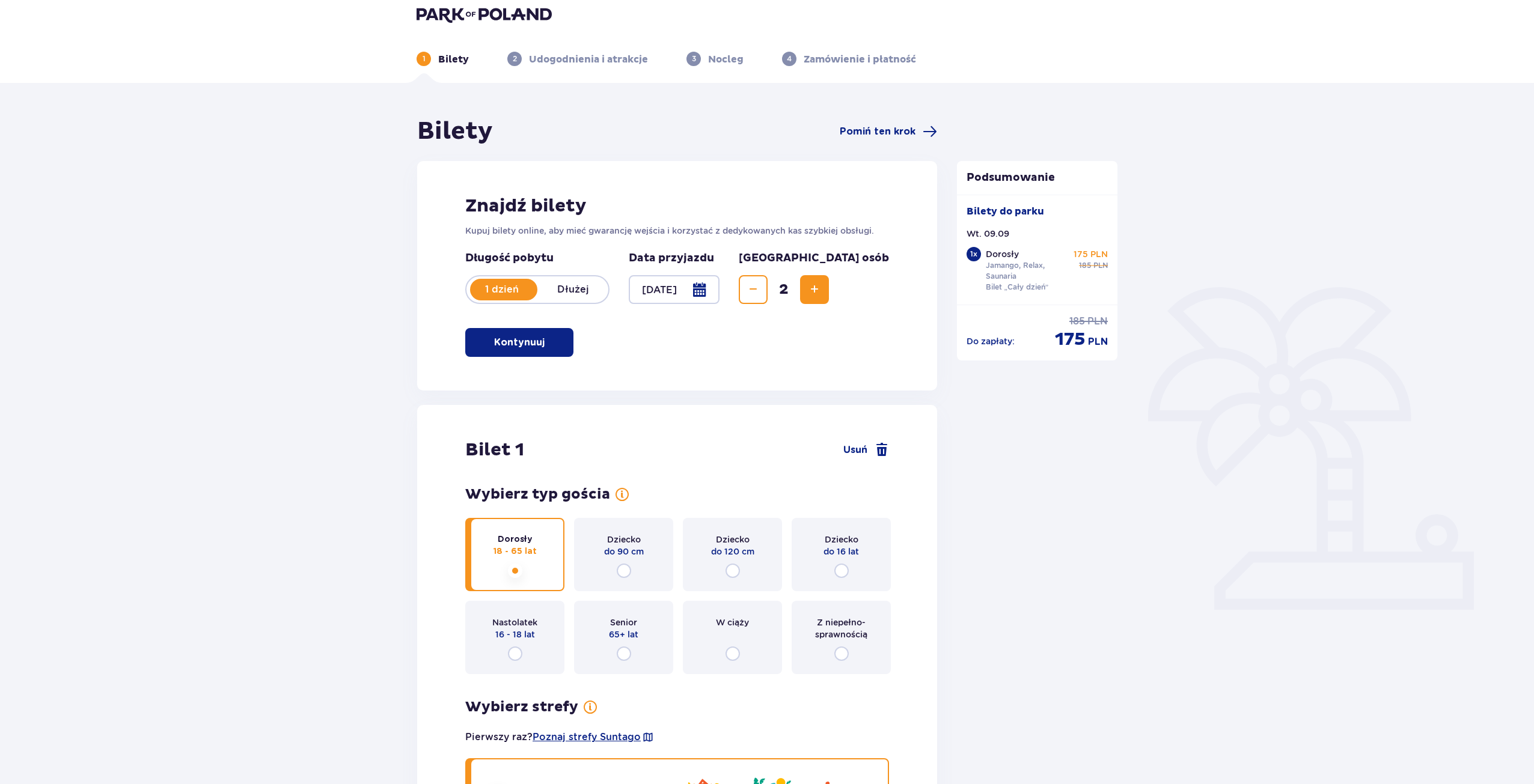
click at [691, 294] on div at bounding box center [673, 289] width 91 height 29
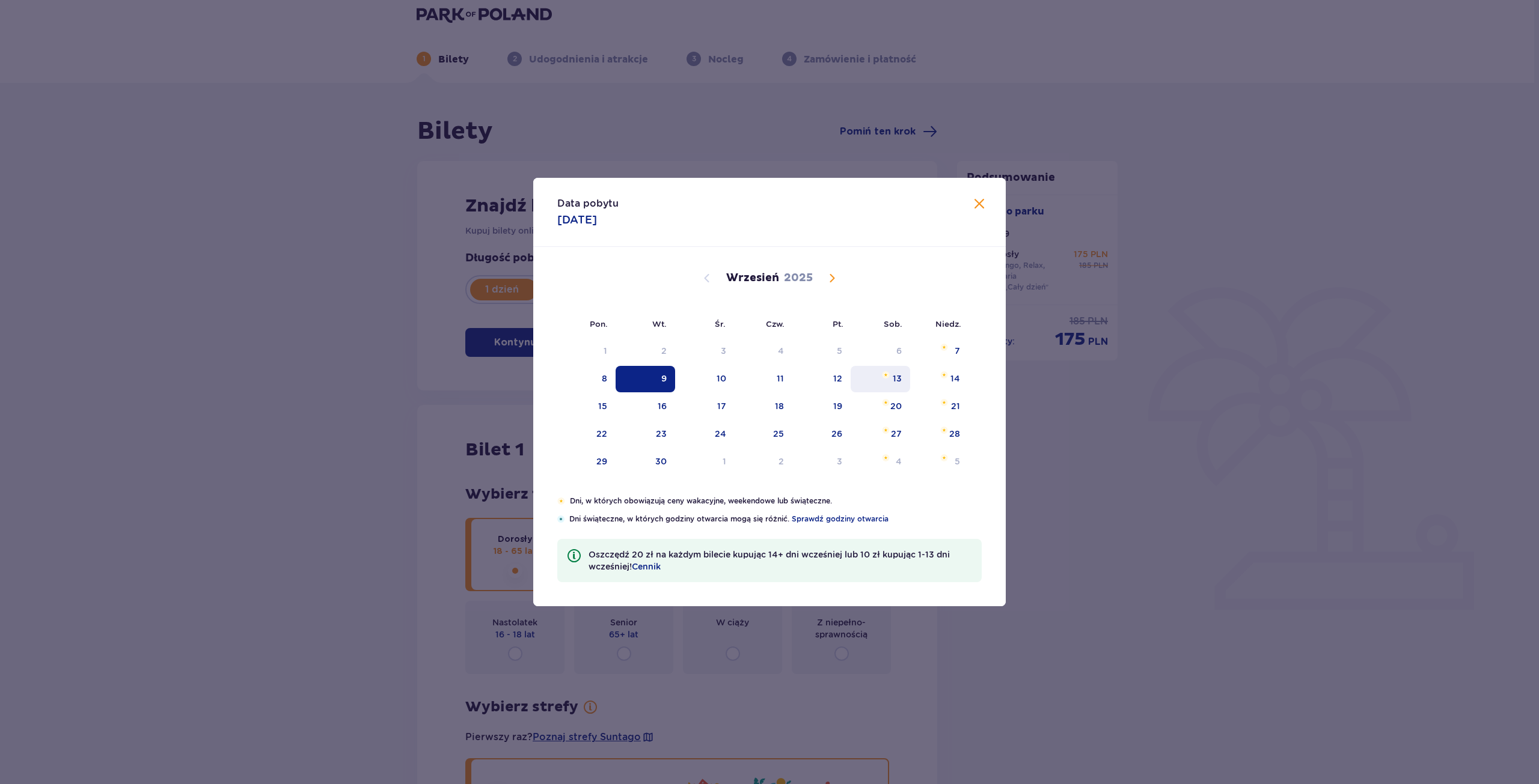
click at [901, 382] on div "13" at bounding box center [897, 379] width 9 height 12
type input "[DATE]"
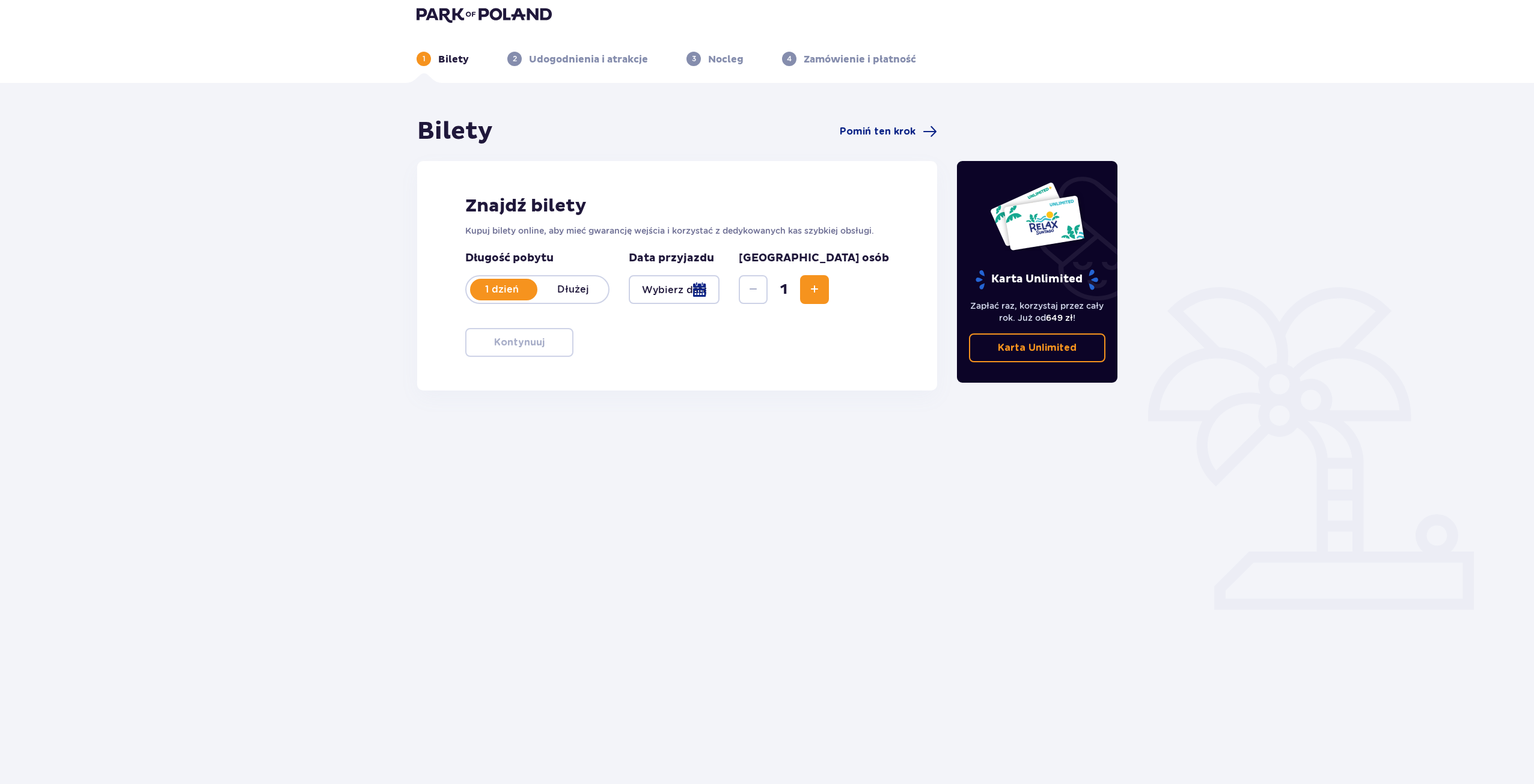
click at [671, 291] on div at bounding box center [673, 289] width 91 height 29
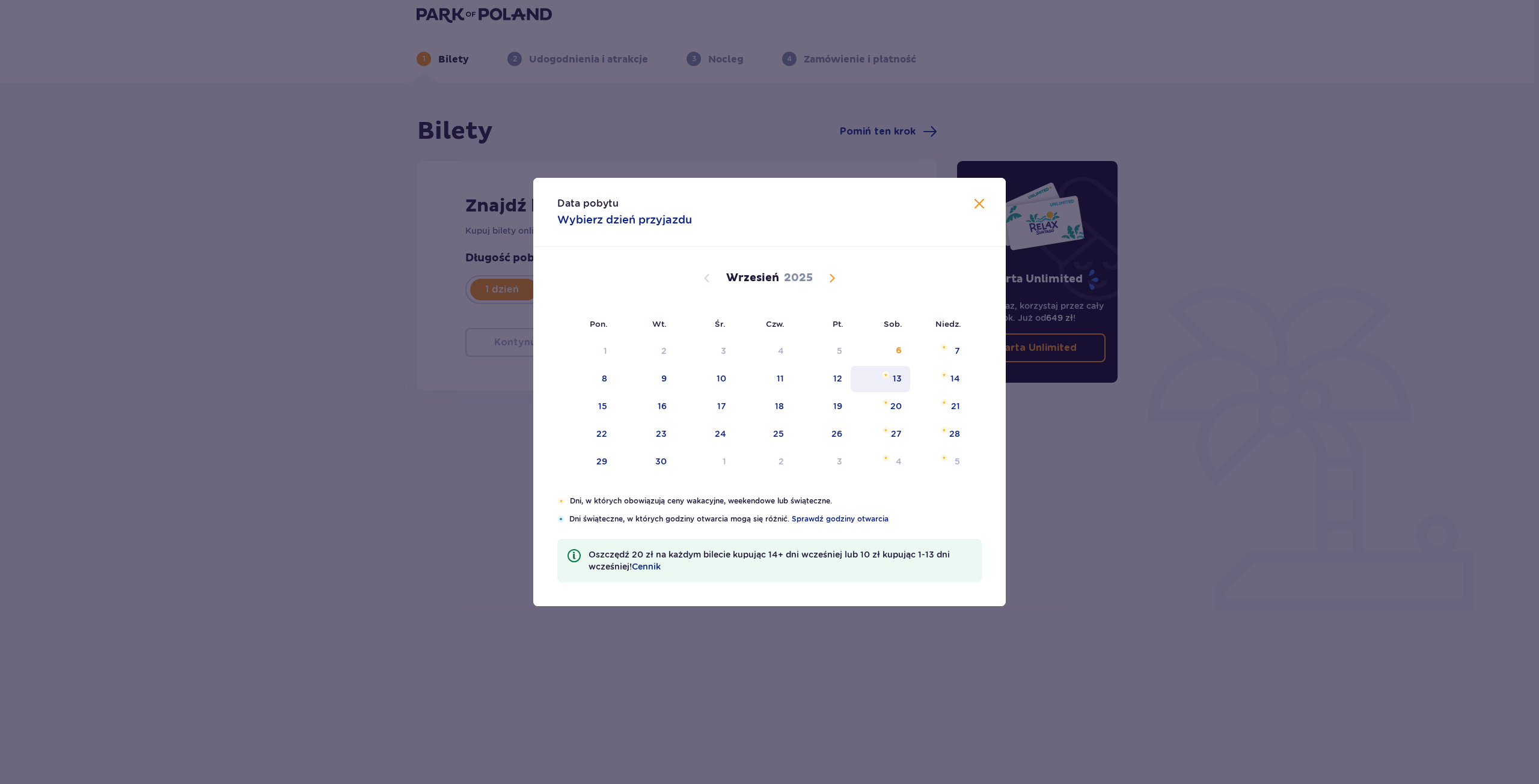
click at [893, 376] on div "13" at bounding box center [881, 379] width 60 height 26
type input "[DATE]"
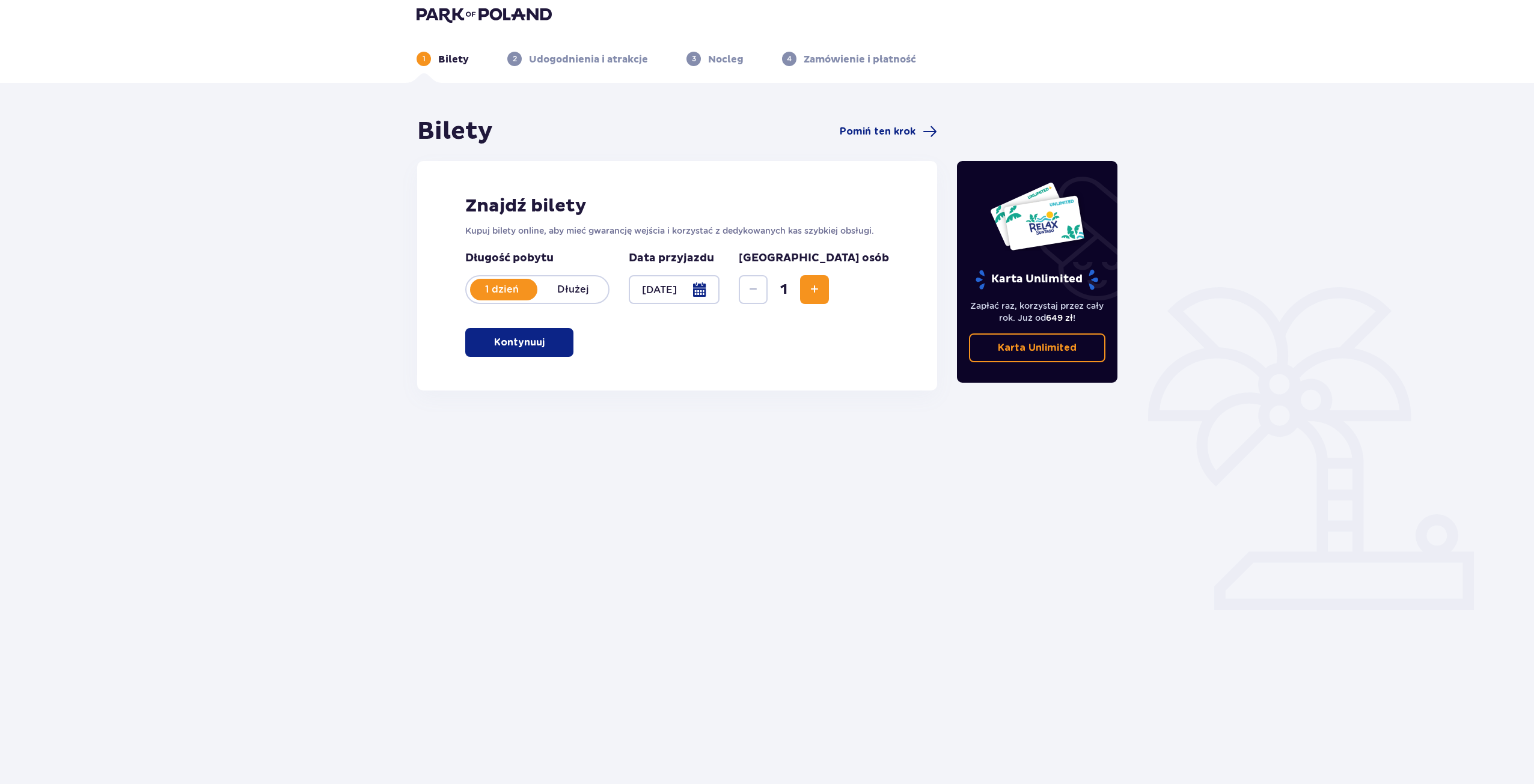
click at [822, 286] on span "Increase" at bounding box center [814, 289] width 14 height 14
drag, startPoint x: 521, startPoint y: 343, endPoint x: 520, endPoint y: 333, distance: 10.0
click at [521, 342] on p "Kontynuuj" at bounding box center [519, 342] width 50 height 13
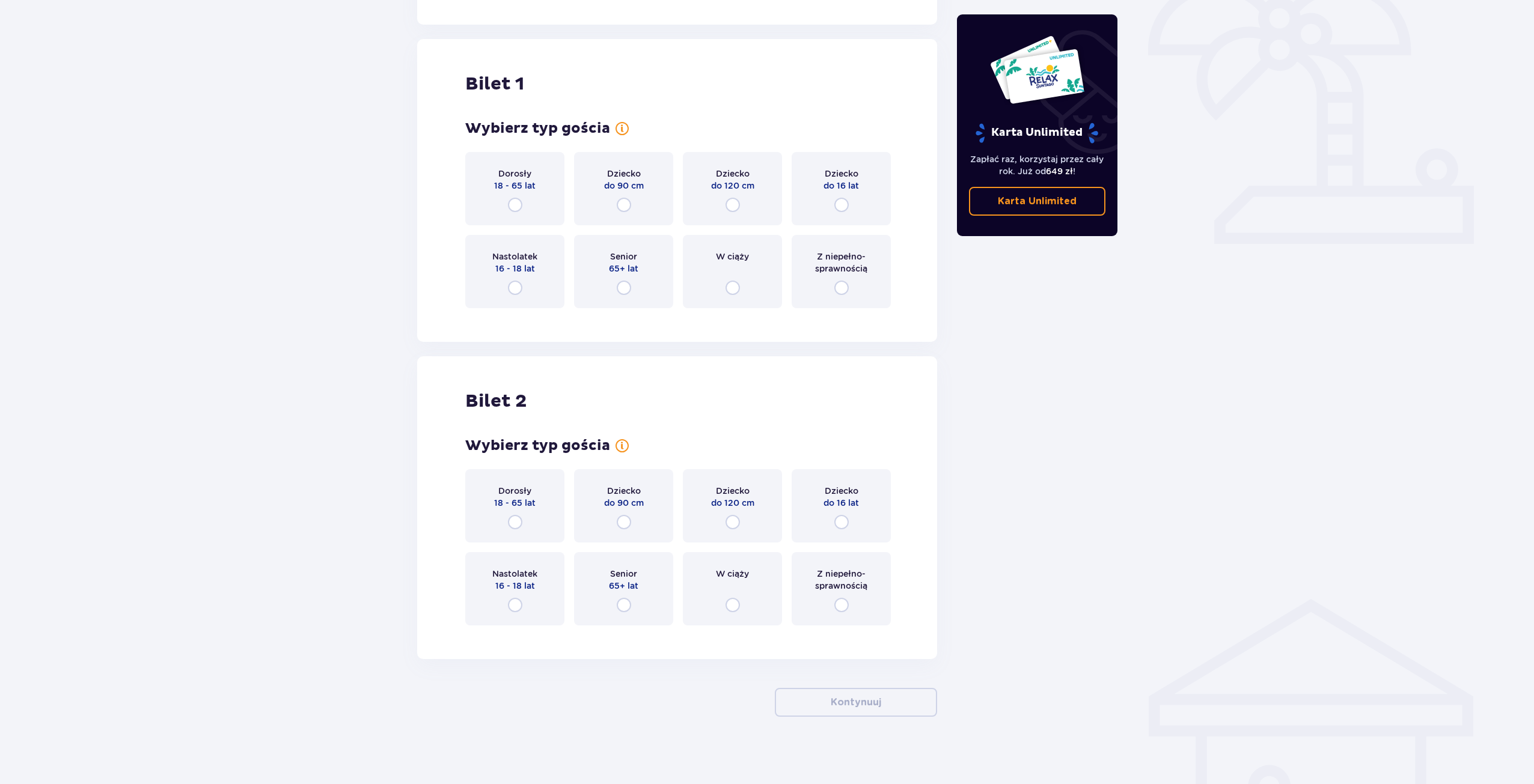
scroll to position [381, 0]
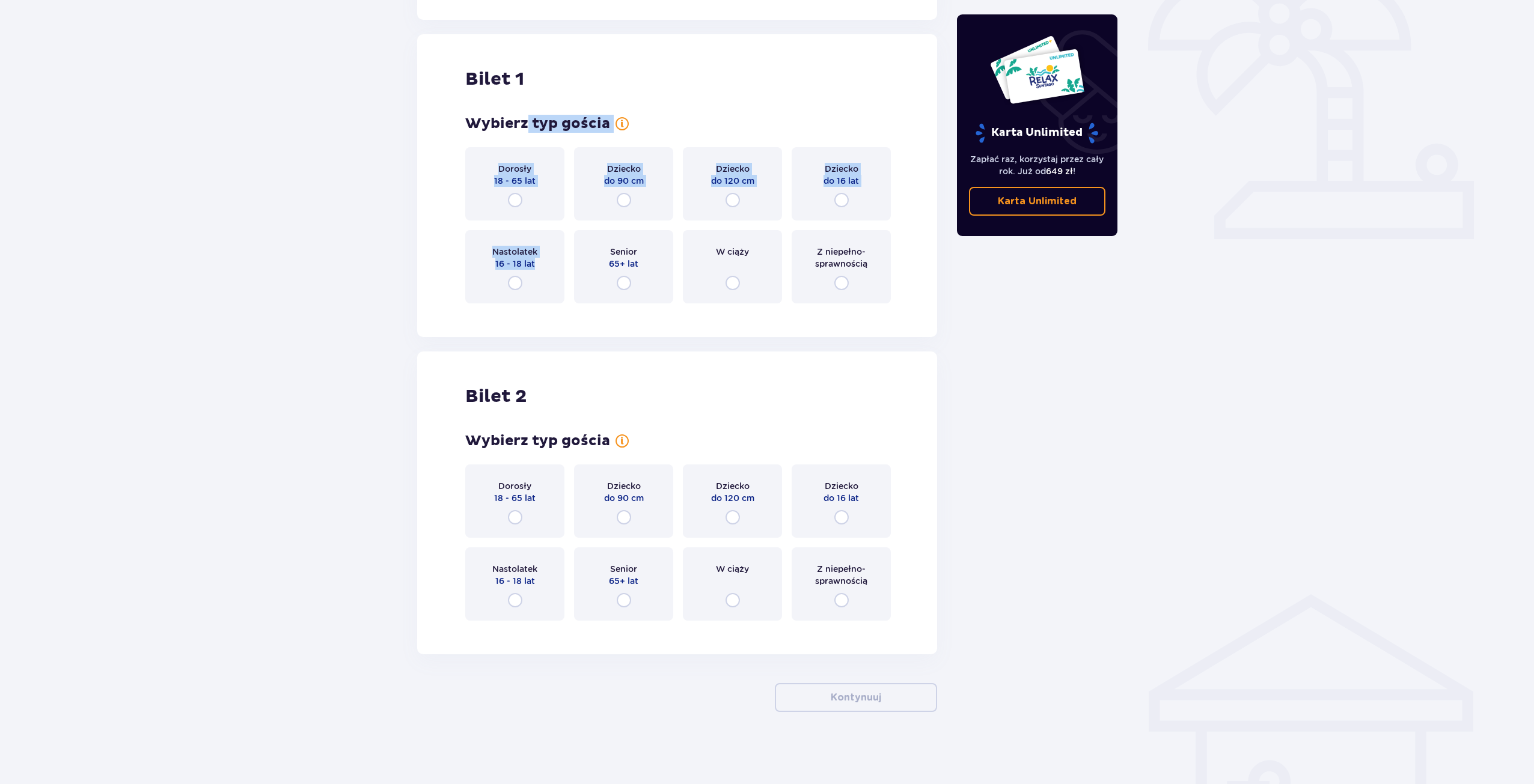
drag, startPoint x: 534, startPoint y: 274, endPoint x: 526, endPoint y: 138, distance: 136.2
click at [526, 138] on div "Wybierz typ gościa Dorosły 18 - 65 lat Dziecko do 90 cm Dziecko do 120 cm Dziec…" at bounding box center [677, 209] width 424 height 189
click at [534, 196] on div "Dorosły 18 - 65 lat" at bounding box center [514, 184] width 99 height 73
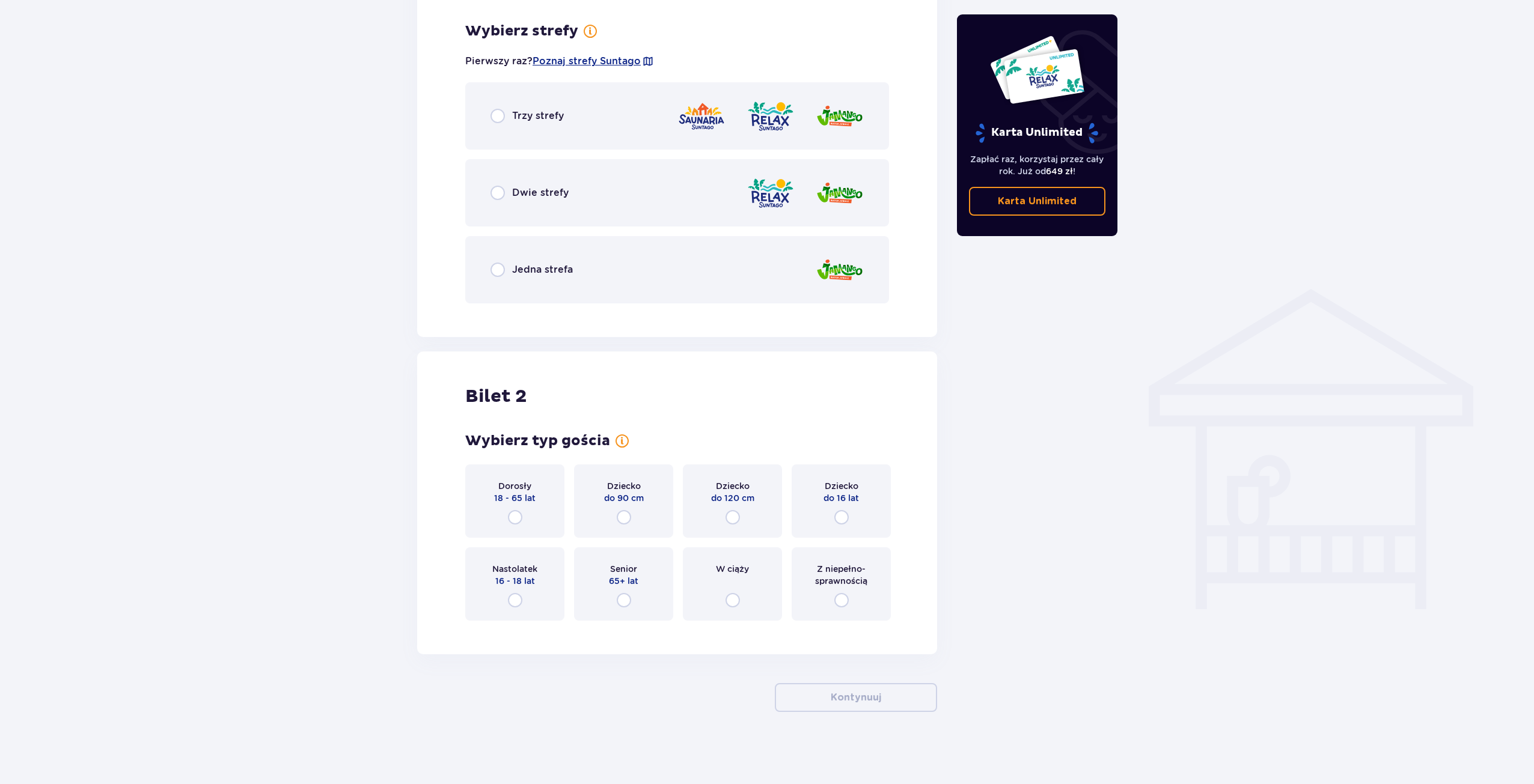
drag, startPoint x: 552, startPoint y: 125, endPoint x: 558, endPoint y: 123, distance: 6.3
click at [553, 123] on div "Trzy strefy" at bounding box center [677, 116] width 424 height 68
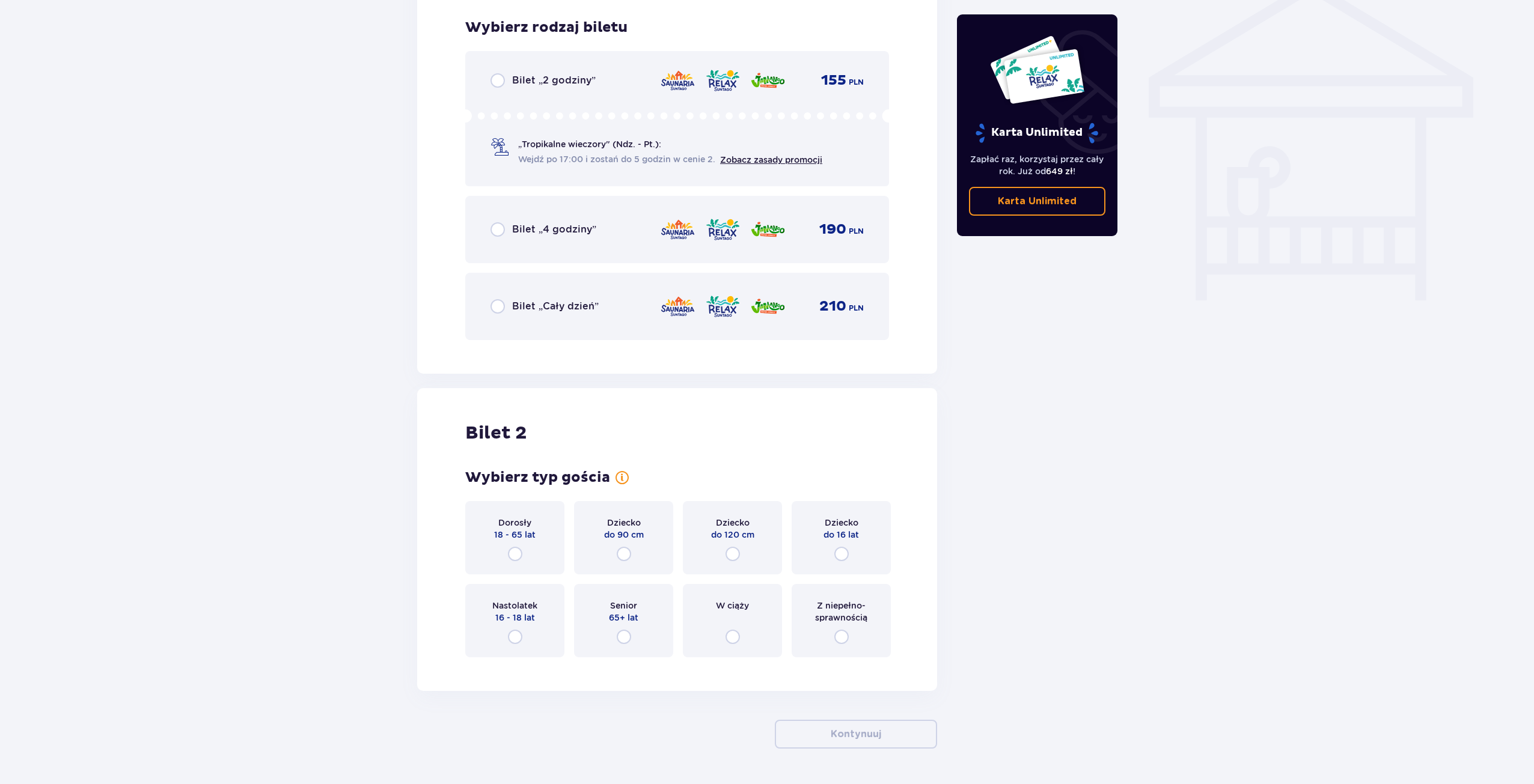
scroll to position [1000, 0]
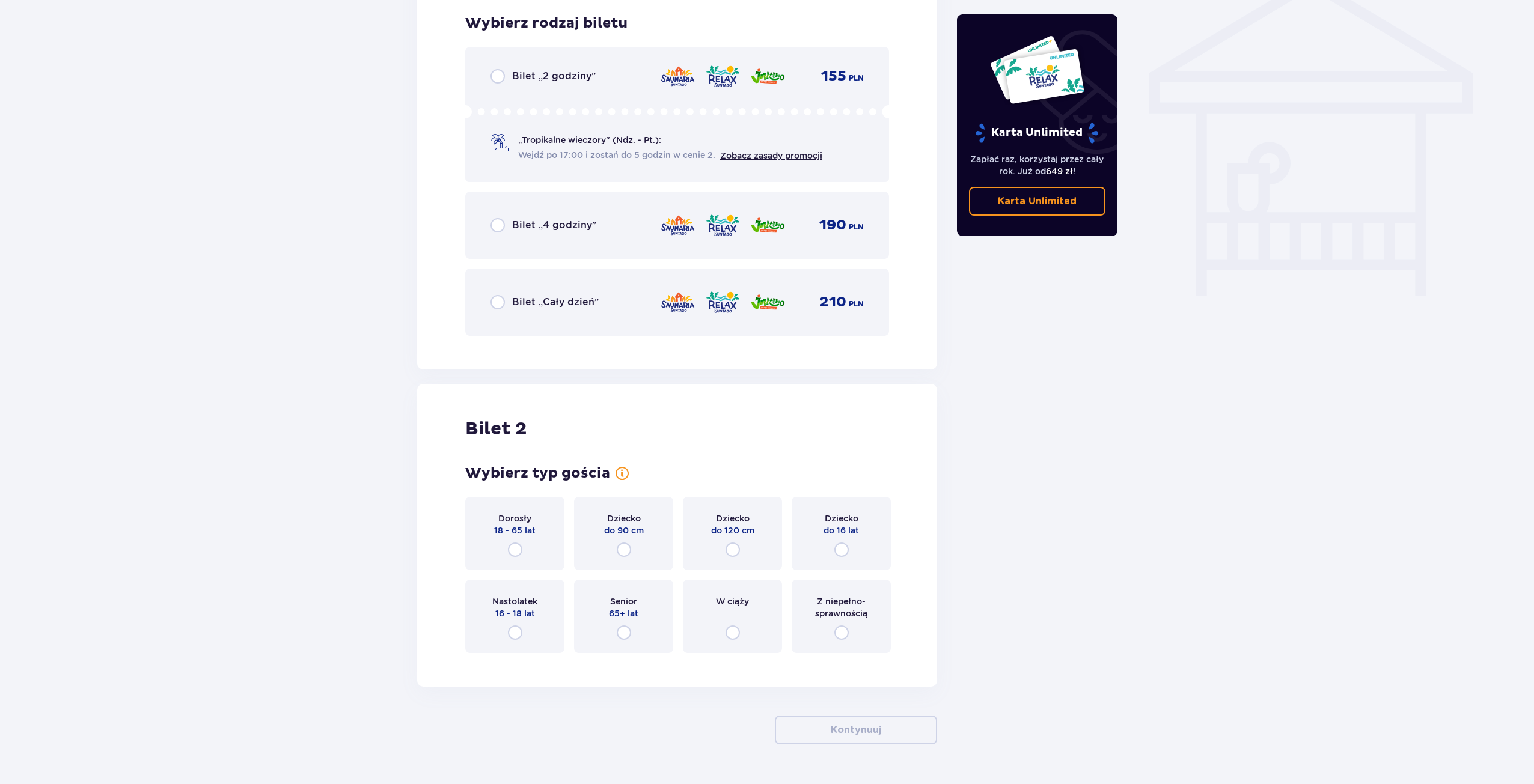
click at [572, 310] on div "Bilet „Cały dzień” 210 PLN" at bounding box center [677, 302] width 374 height 25
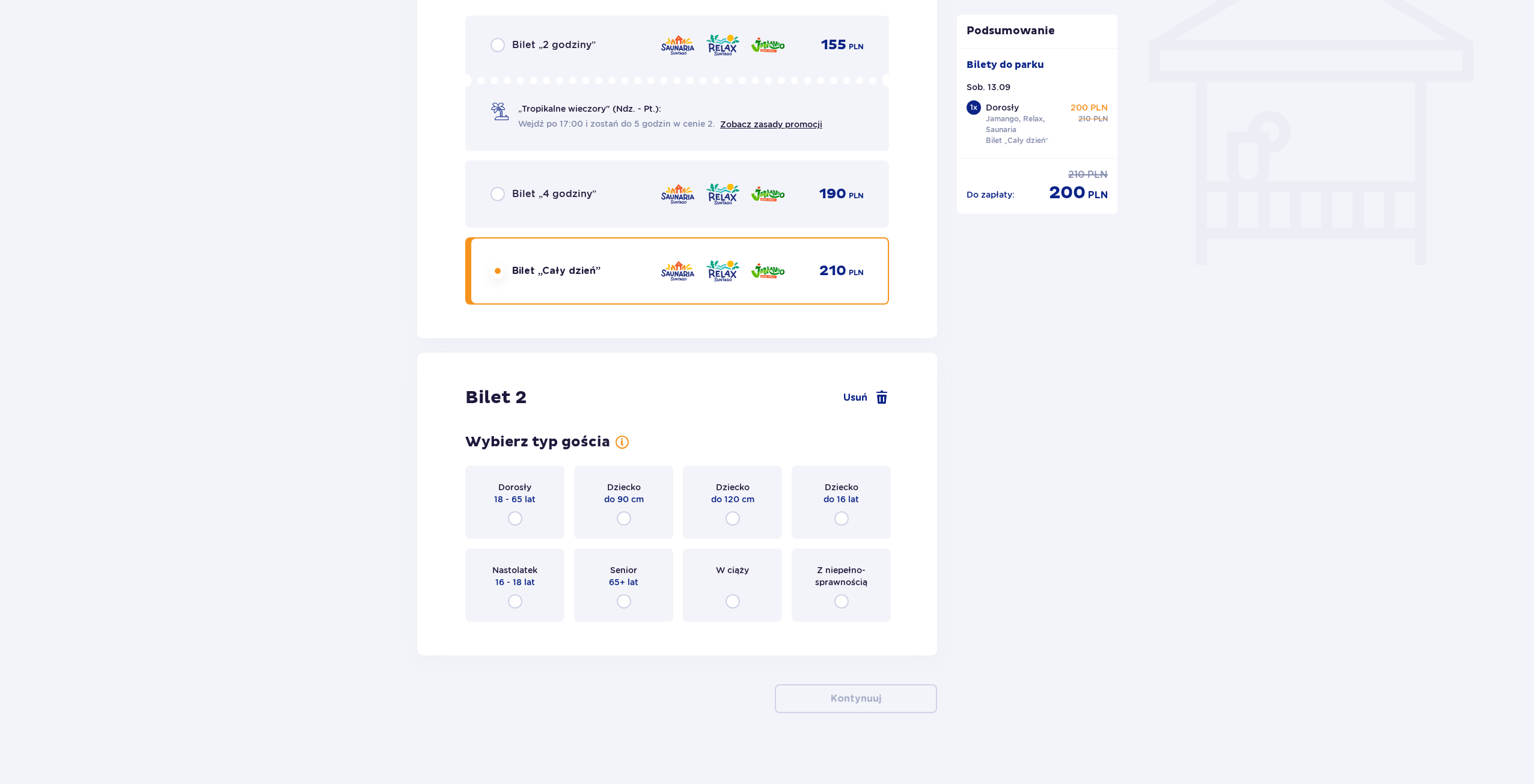
scroll to position [1033, 0]
